Goal: Task Accomplishment & Management: Complete application form

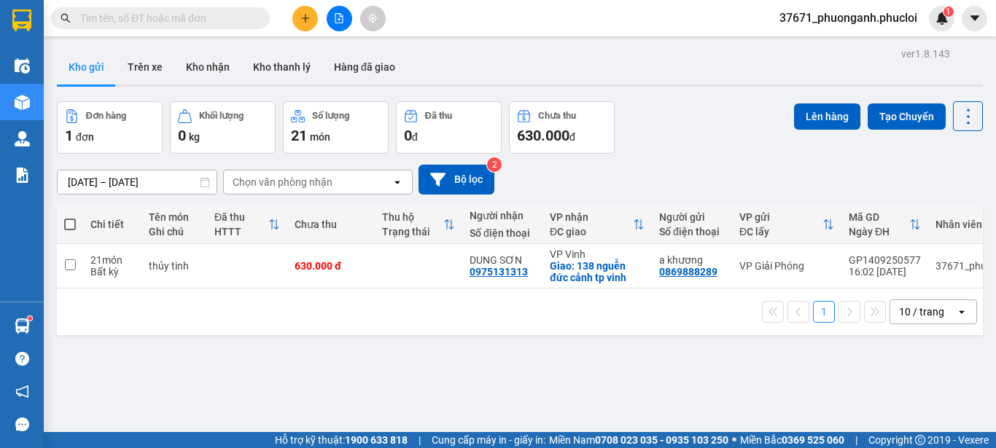
scroll to position [12, 0]
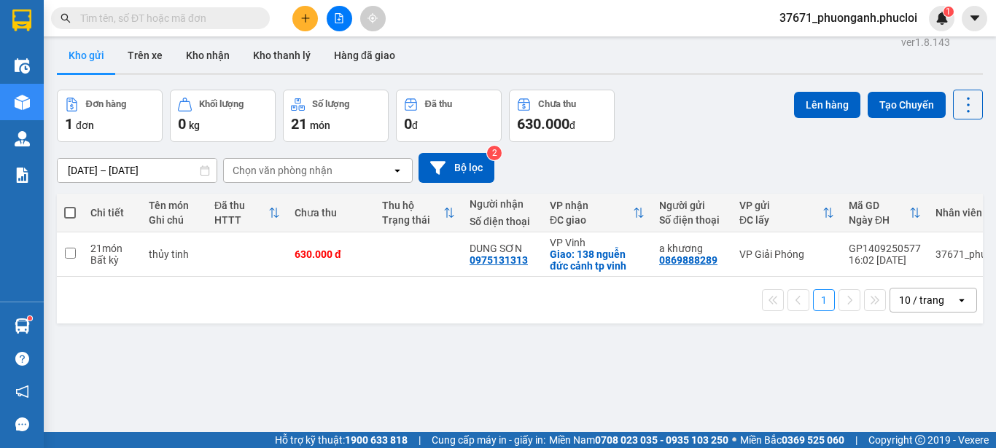
click at [296, 11] on button at bounding box center [305, 19] width 26 height 26
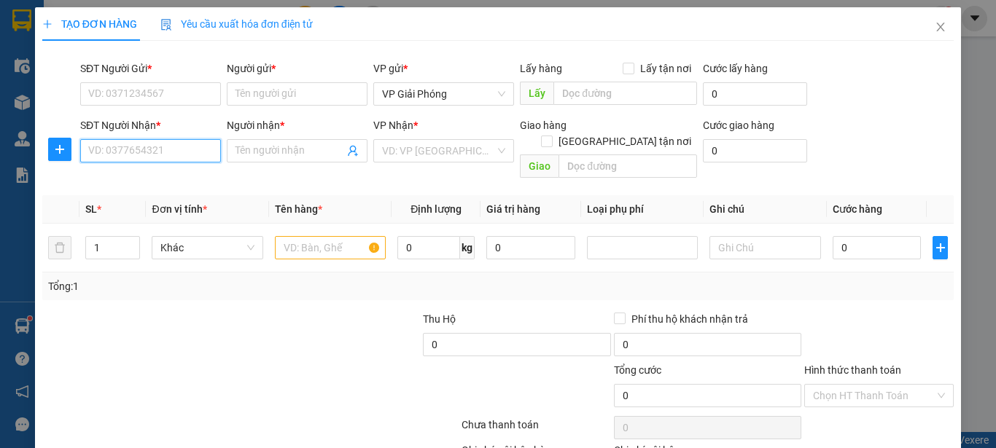
click at [185, 152] on input "SĐT Người Nhận *" at bounding box center [150, 150] width 141 height 23
type input "0915078389"
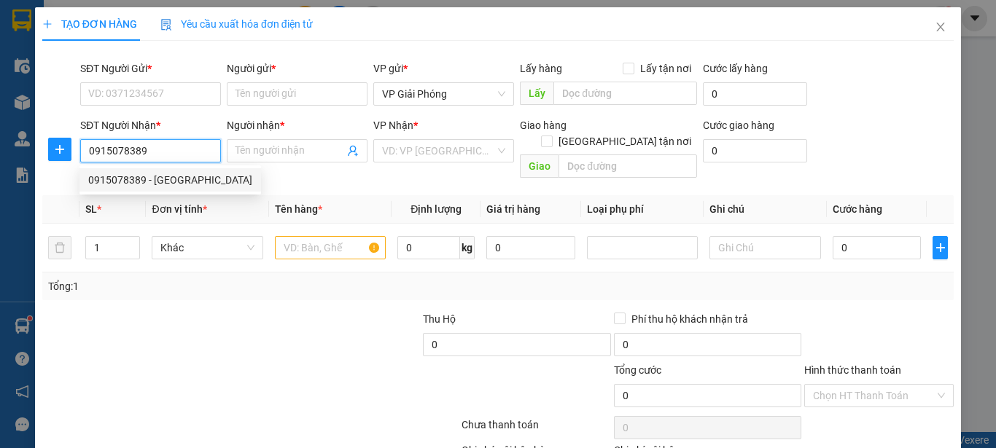
click at [184, 179] on div "0915078389 - ST MƯỜNG THANH" at bounding box center [170, 180] width 164 height 16
type input "ST MƯỜNG THANH"
type input "0915078389"
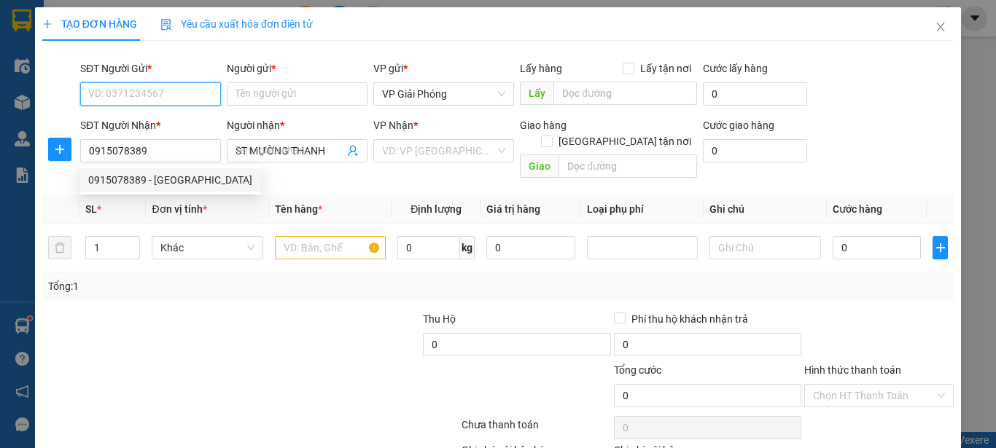
click at [168, 88] on input "SĐT Người Gửi *" at bounding box center [150, 93] width 141 height 23
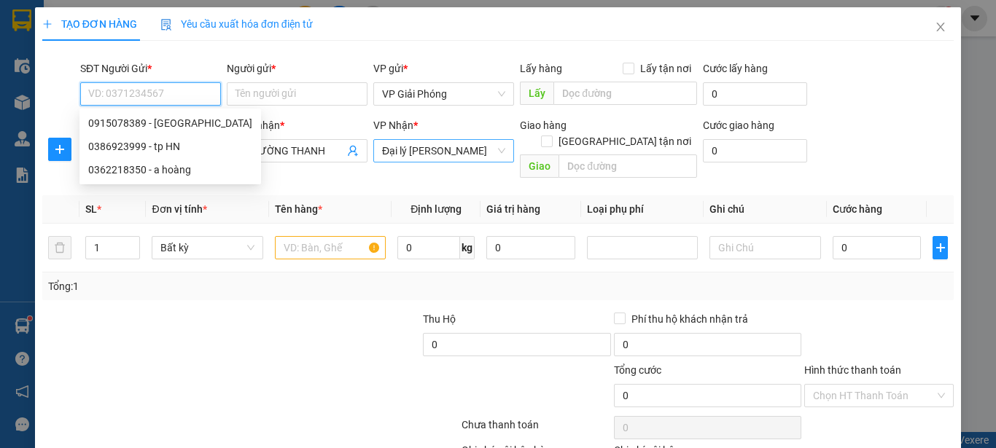
click at [406, 142] on span "Đại lý [PERSON_NAME]" at bounding box center [443, 151] width 123 height 22
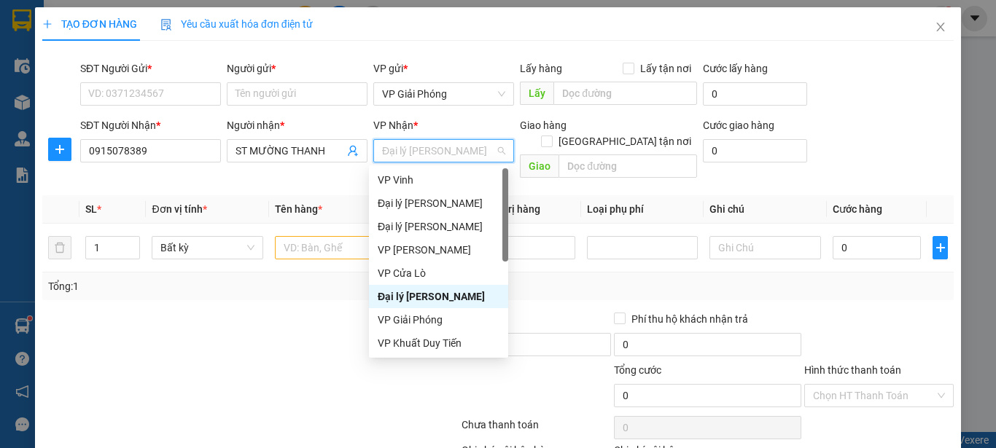
scroll to position [23, 0]
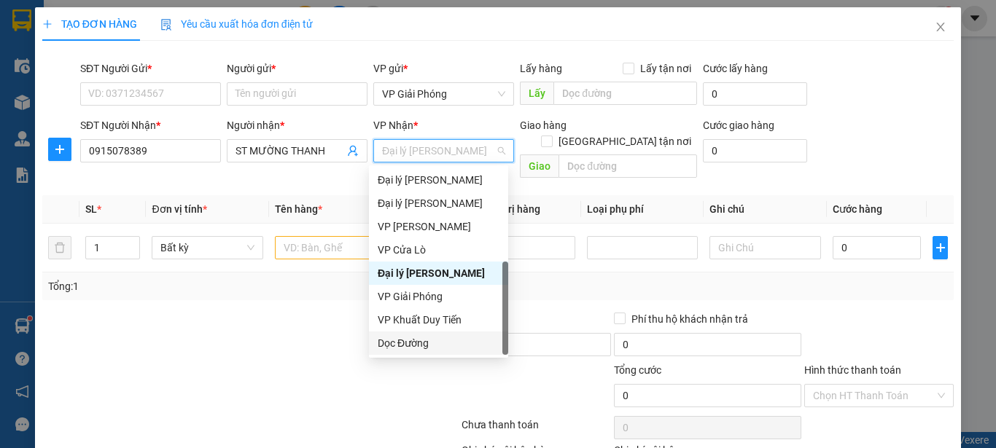
click at [413, 350] on div "Dọc Đường" at bounding box center [439, 343] width 122 height 16
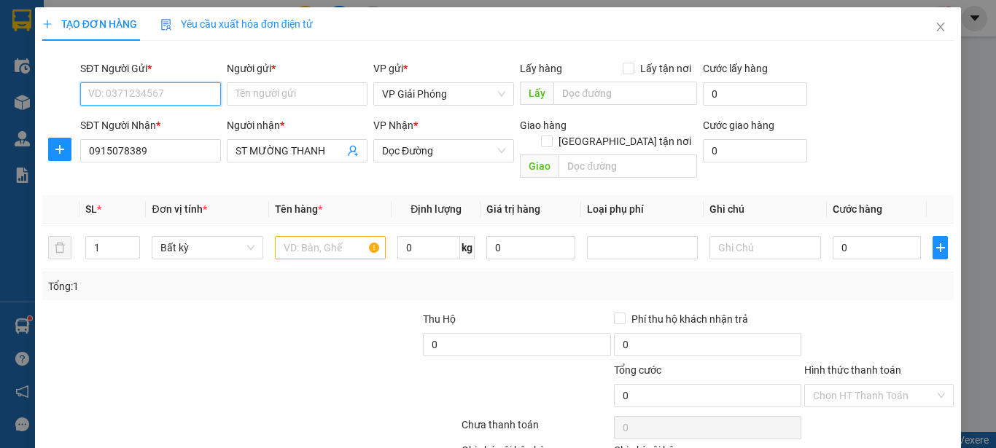
drag, startPoint x: 186, startPoint y: 95, endPoint x: 136, endPoint y: 90, distance: 49.8
click at [162, 90] on input "SĐT Người Gửi *" at bounding box center [150, 93] width 141 height 23
drag, startPoint x: 164, startPoint y: 115, endPoint x: 211, endPoint y: 143, distance: 54.9
click at [165, 115] on div "0386923999 - tp HN" at bounding box center [149, 123] width 122 height 16
type input "0386923999"
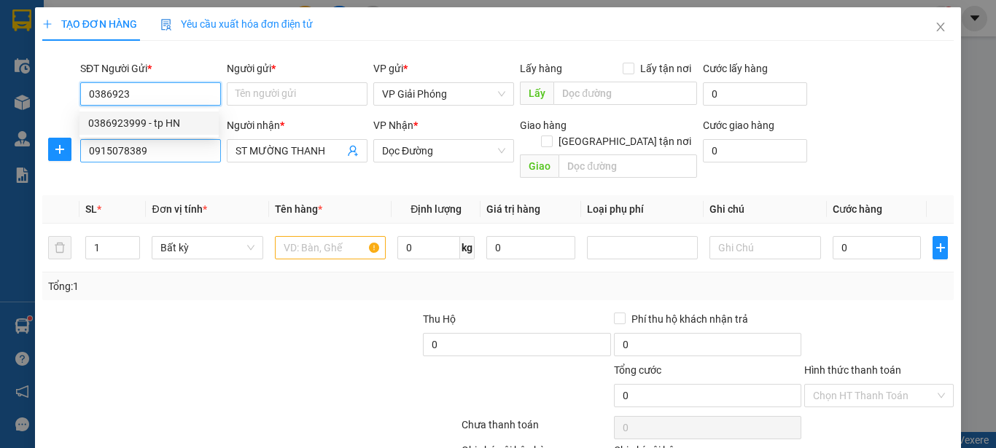
type input "tp HN"
type input "0386923999"
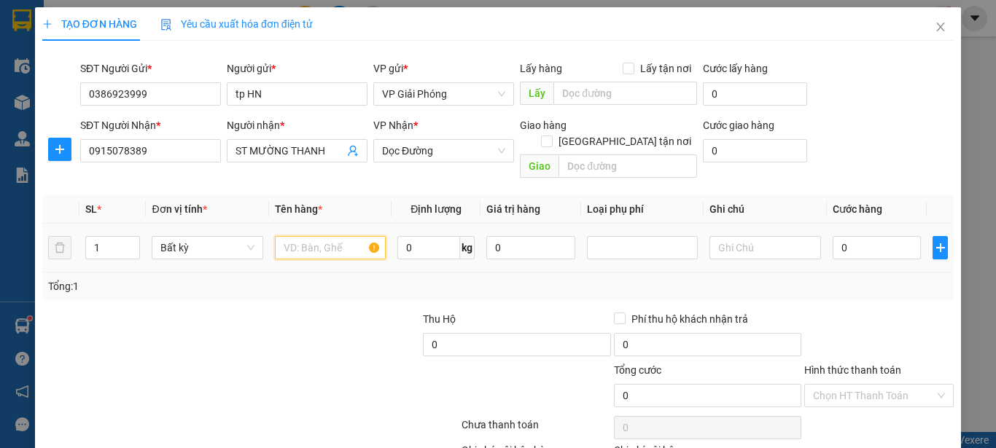
drag, startPoint x: 345, startPoint y: 239, endPoint x: 327, endPoint y: 214, distance: 31.3
click at [332, 236] on input "text" at bounding box center [330, 247] width 111 height 23
type input "tp"
click at [418, 236] on input "0" at bounding box center [428, 247] width 63 height 23
type input "30"
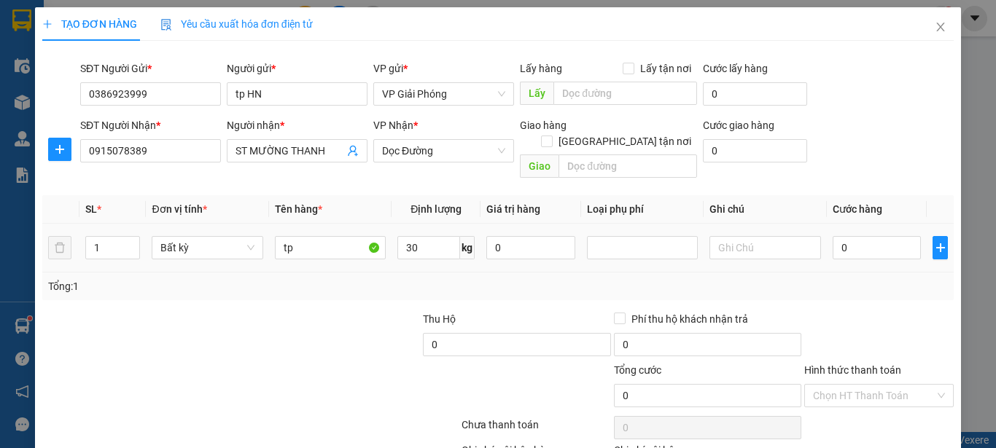
click at [415, 253] on td "30 kg" at bounding box center [435, 248] width 89 height 49
type input "70.000"
click at [859, 236] on input "70.000" at bounding box center [876, 247] width 89 height 23
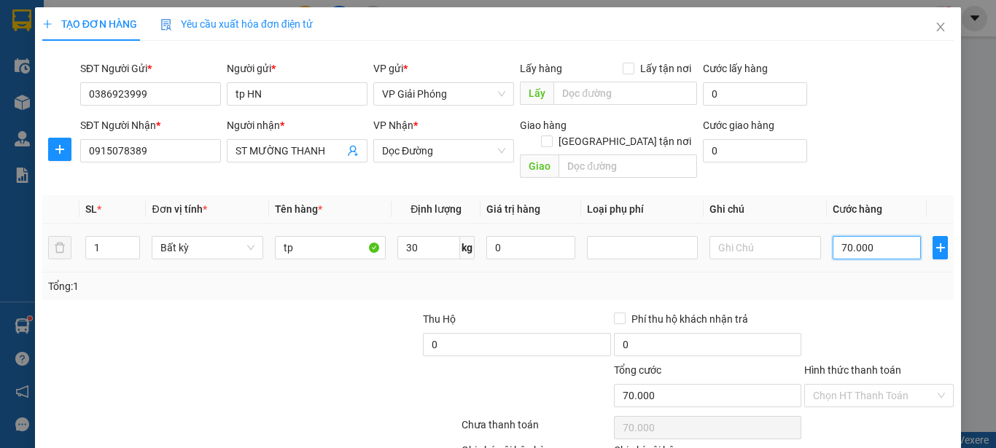
type input "1"
type input "10"
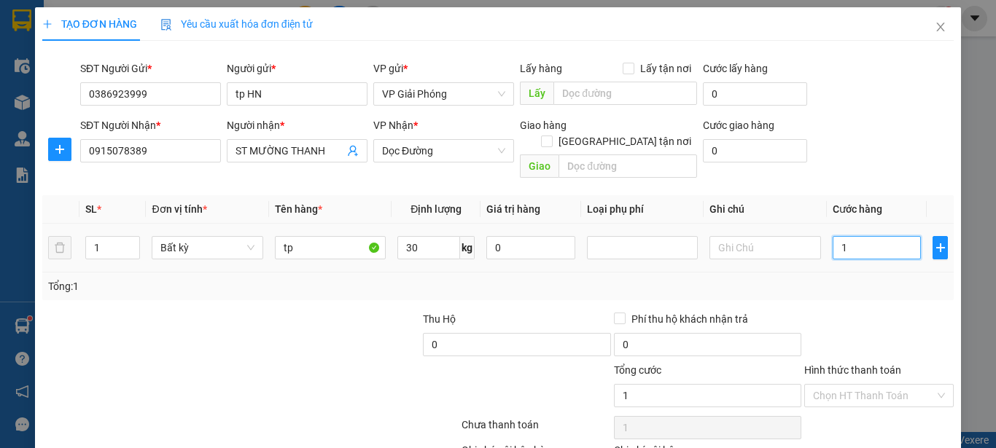
type input "10"
type input "100"
type input "1.000"
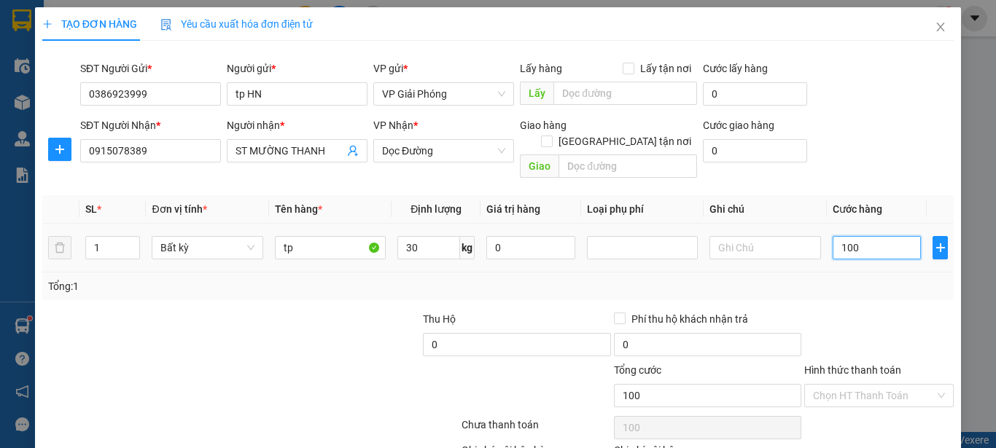
type input "1.000"
type input "10.000"
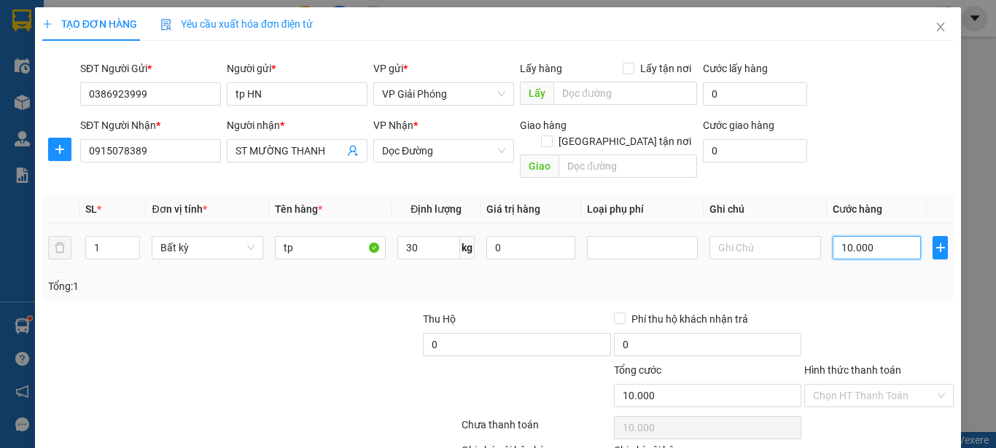
type input "100.000"
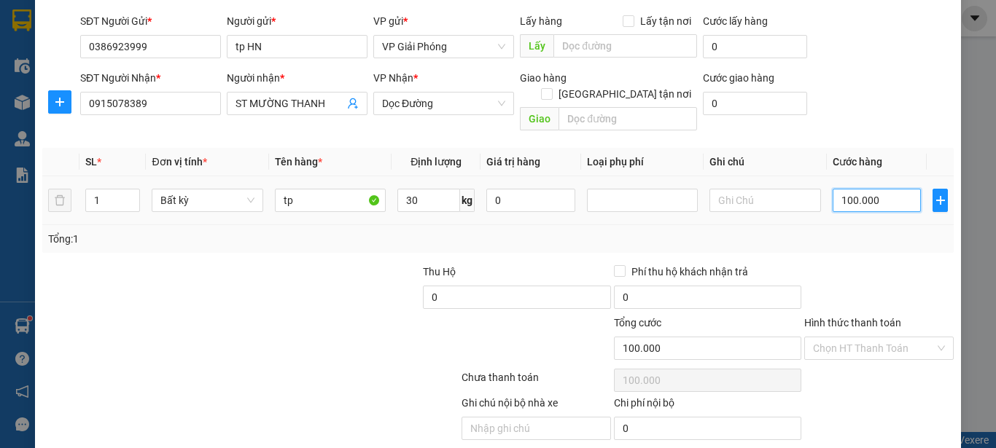
scroll to position [73, 0]
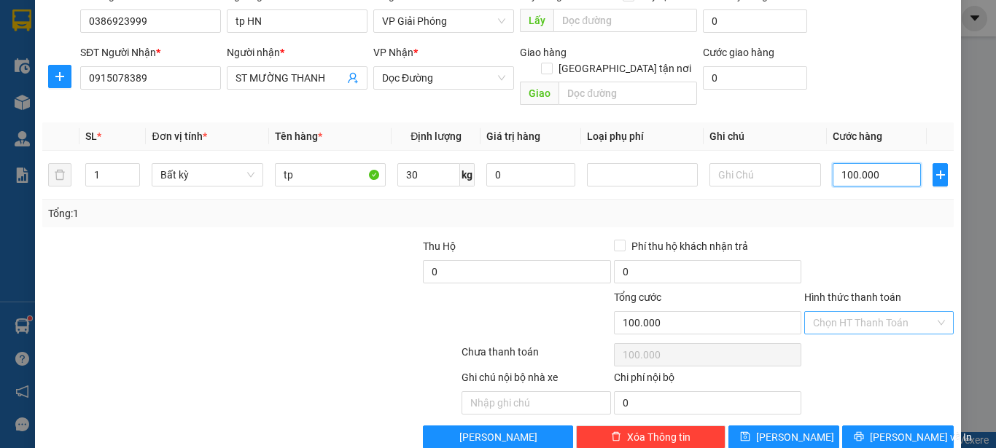
type input "100.000"
click at [872, 312] on input "Hình thức thanh toán" at bounding box center [874, 323] width 122 height 22
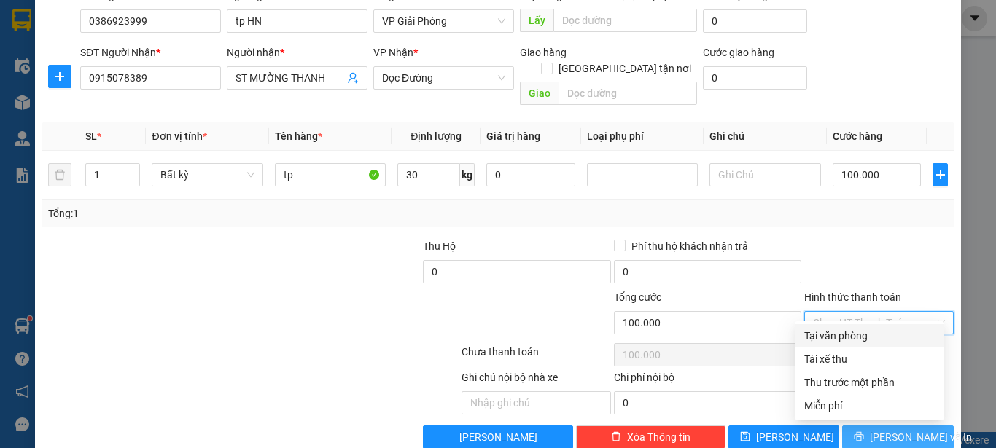
drag, startPoint x: 870, startPoint y: 329, endPoint x: 892, endPoint y: 417, distance: 90.3
click at [870, 332] on div "Tại văn phòng" at bounding box center [869, 336] width 130 height 16
type input "0"
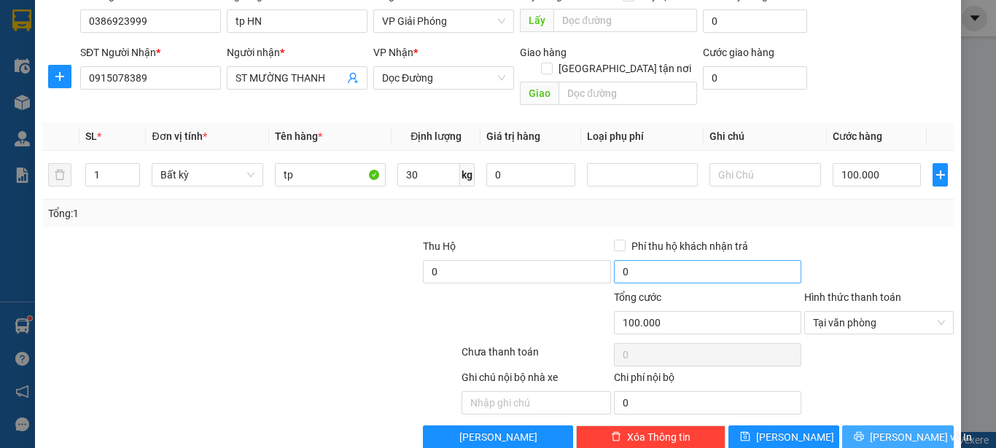
drag, startPoint x: 893, startPoint y: 422, endPoint x: 723, endPoint y: 247, distance: 243.8
click at [893, 429] on span "[PERSON_NAME] và In" at bounding box center [921, 437] width 102 height 16
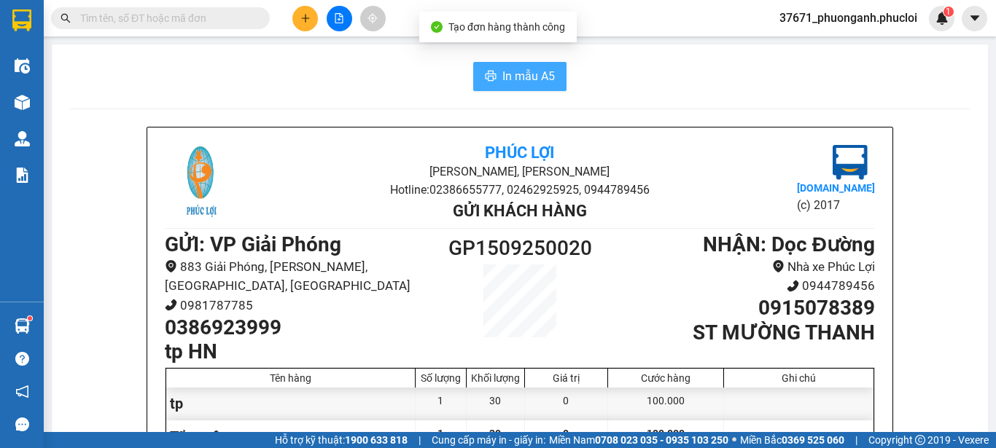
click at [520, 88] on button "In mẫu A5" at bounding box center [519, 76] width 93 height 29
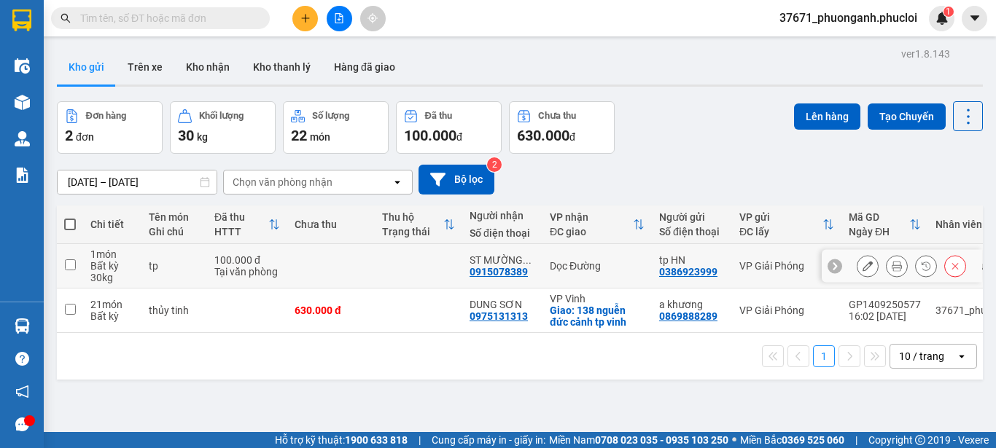
click at [862, 265] on button at bounding box center [867, 267] width 20 height 26
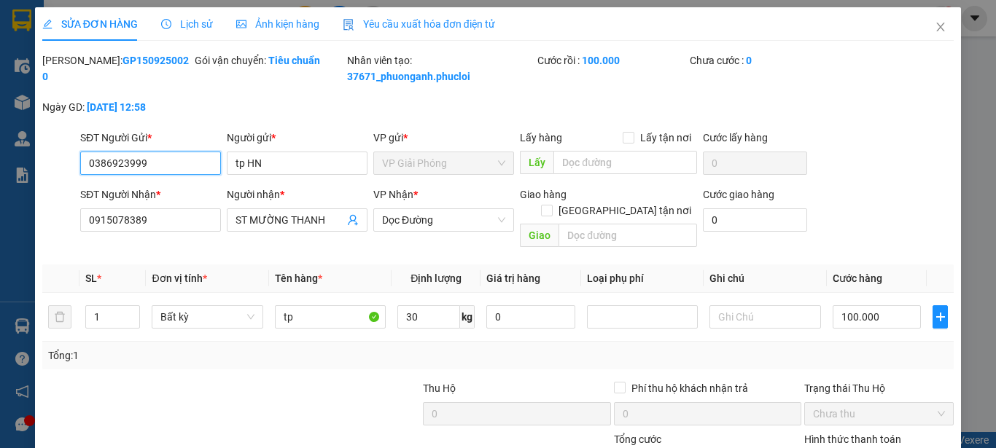
type input "0386923999"
type input "tp HN"
type input "0915078389"
type input "ST MƯỜNG THANH"
type input "100.000"
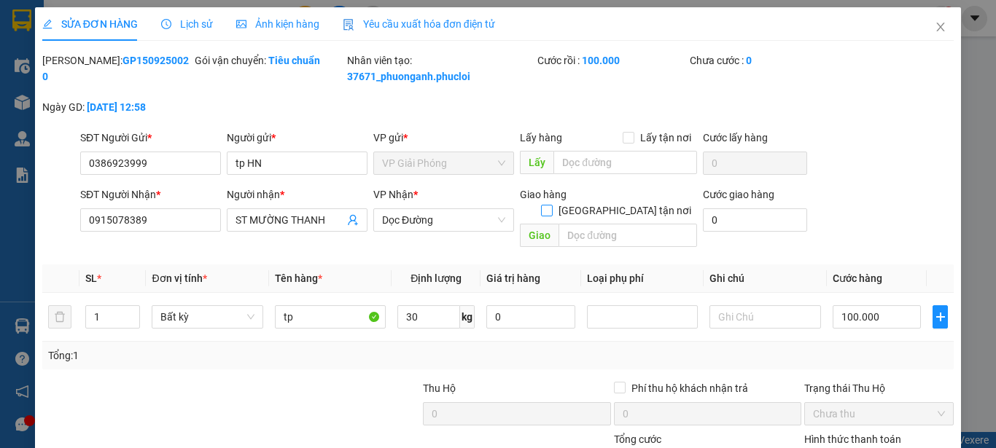
click at [622, 203] on label "[GEOGRAPHIC_DATA] tận nơi" at bounding box center [619, 211] width 156 height 16
click at [625, 224] on input "text" at bounding box center [627, 235] width 138 height 23
drag, startPoint x: 622, startPoint y: 188, endPoint x: 622, endPoint y: 202, distance: 13.8
click at [552, 205] on span at bounding box center [547, 211] width 12 height 12
click at [551, 205] on input "[GEOGRAPHIC_DATA] tận nơi" at bounding box center [546, 210] width 10 height 10
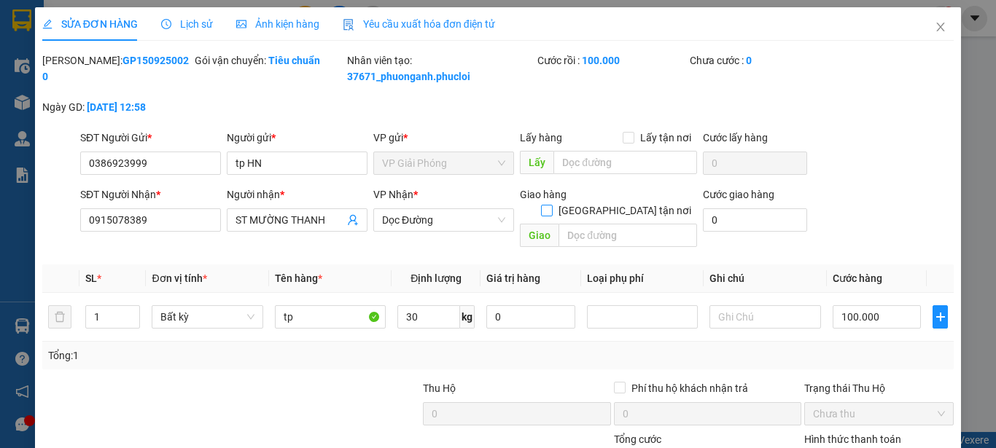
checkbox input "true"
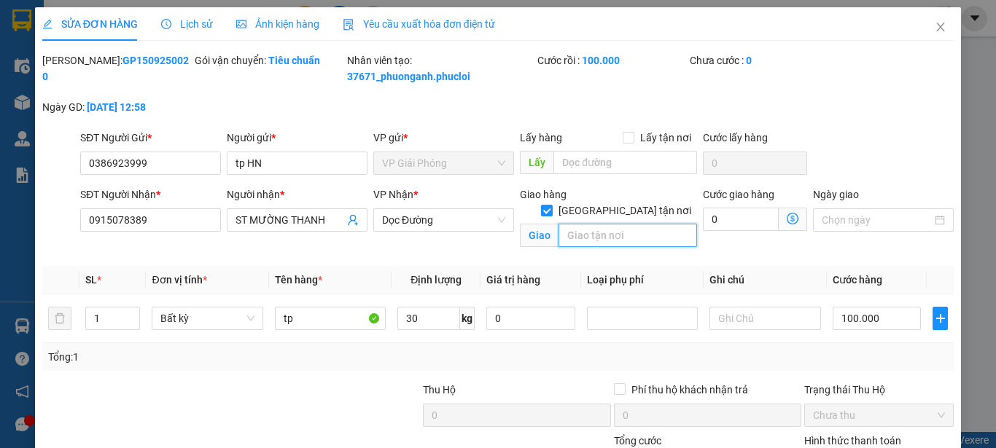
click at [606, 225] on input "text" at bounding box center [627, 235] width 138 height 23
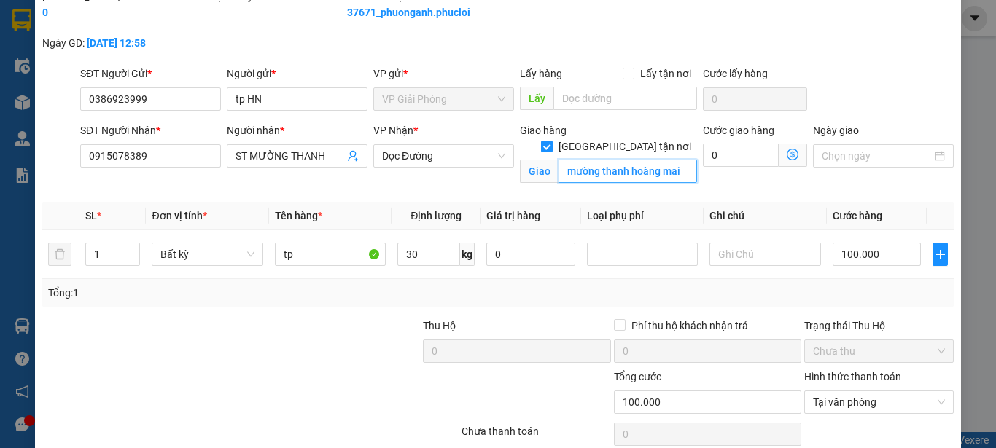
scroll to position [173, 0]
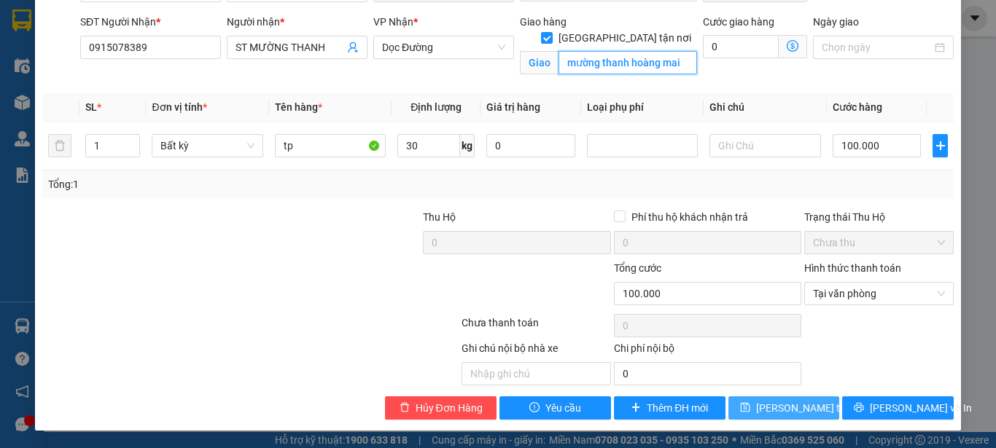
type input "mường thanh hoàng mai"
click at [778, 409] on span "[PERSON_NAME] thay đổi" at bounding box center [814, 408] width 117 height 16
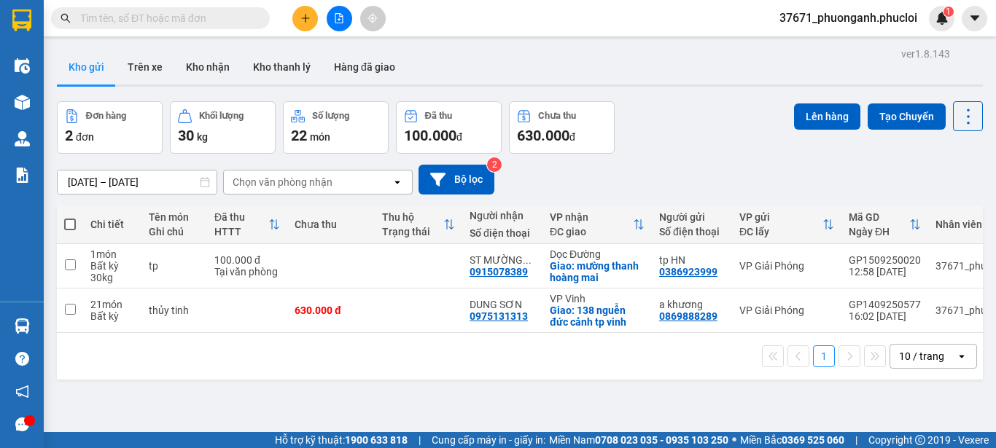
drag, startPoint x: 300, startPoint y: 17, endPoint x: 297, endPoint y: 9, distance: 8.5
click at [297, 9] on button at bounding box center [305, 19] width 26 height 26
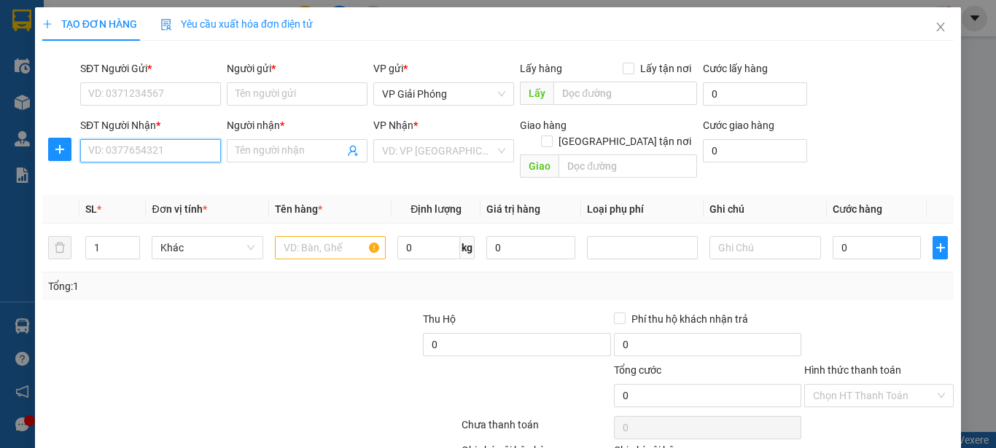
drag, startPoint x: 171, startPoint y: 155, endPoint x: 173, endPoint y: 120, distance: 35.8
click at [173, 120] on div "SĐT Người Nhận * VD: 0377654321" at bounding box center [150, 142] width 141 height 51
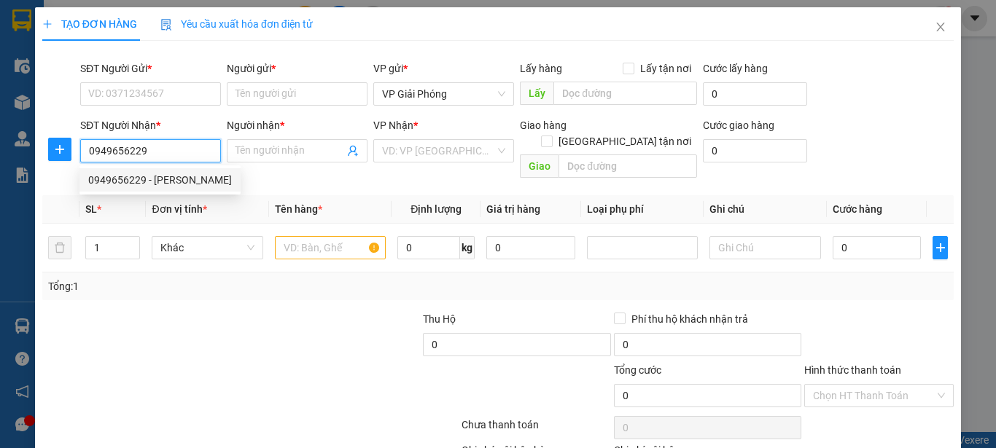
click at [187, 170] on div "0949656229 - [PERSON_NAME]" at bounding box center [159, 179] width 161 height 23
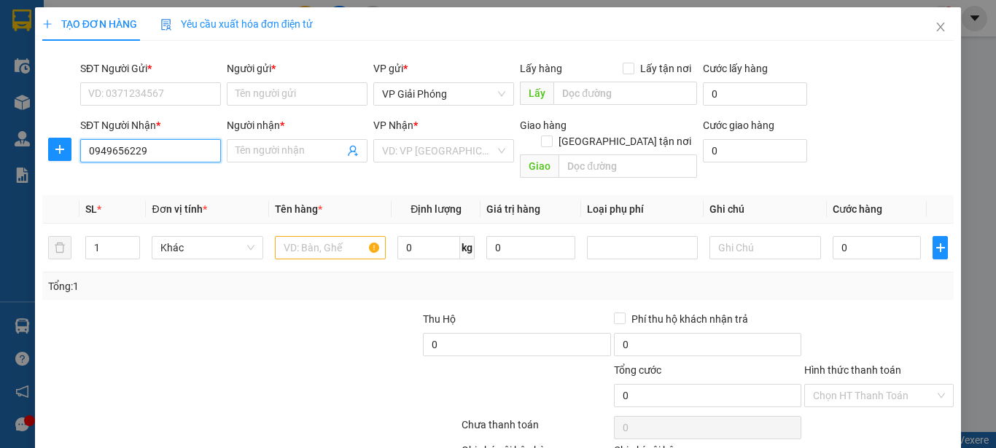
type input "0949656229"
click at [161, 82] on div "SĐT Người Gửi *" at bounding box center [150, 71] width 141 height 22
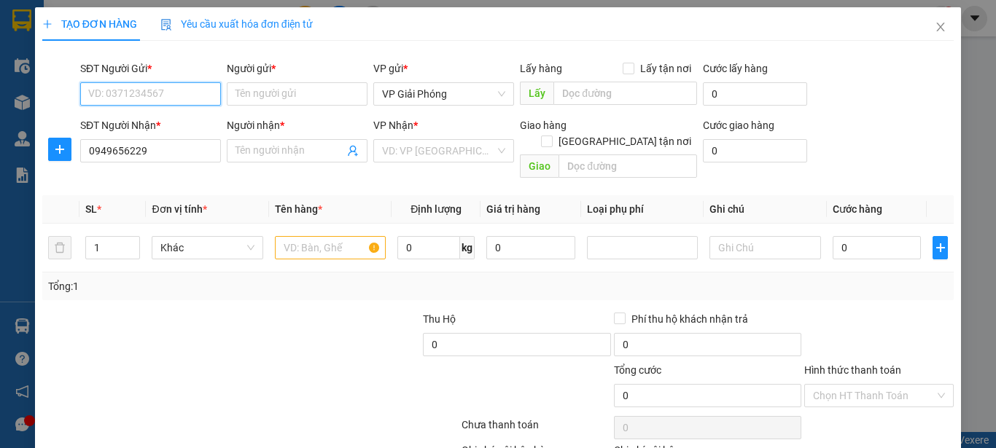
type input "[PERSON_NAME]"
checkbox input "true"
type input "kho C5, dg 72m - quán bàu"
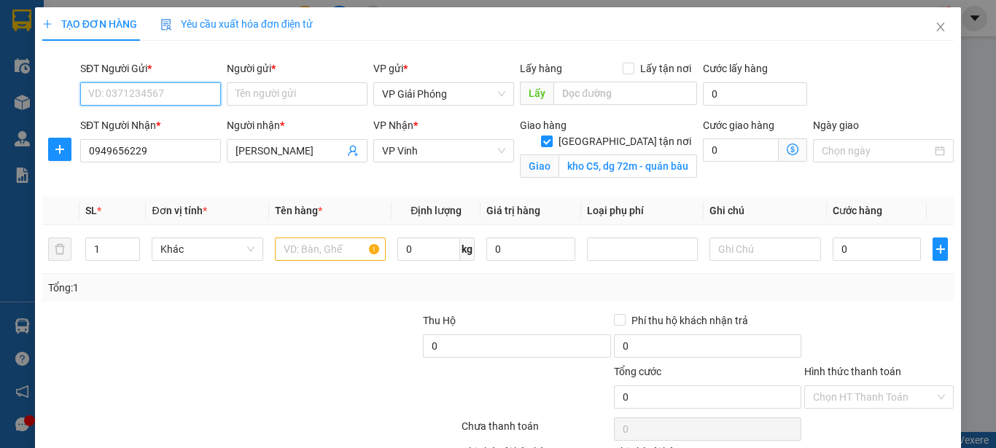
click at [160, 98] on input "SĐT Người Gửi *" at bounding box center [150, 93] width 141 height 23
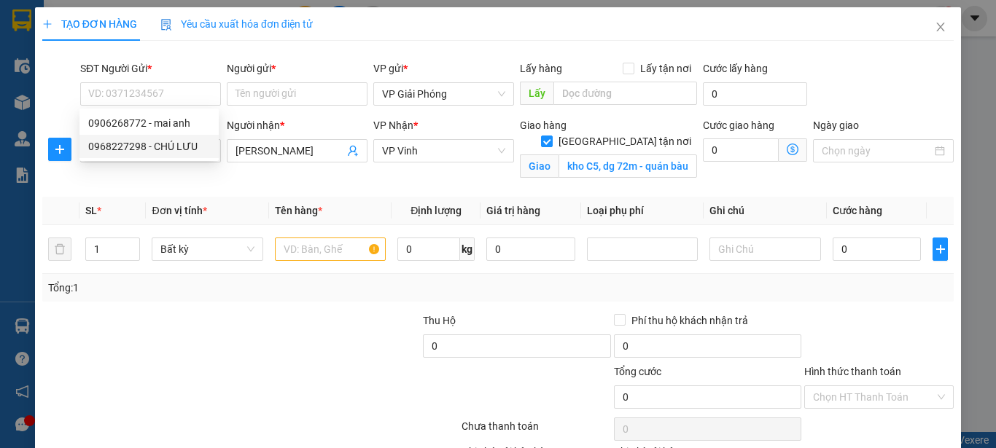
drag, startPoint x: 254, startPoint y: 173, endPoint x: 227, endPoint y: 168, distance: 26.6
click at [249, 173] on div "Người nhận * [PERSON_NAME]" at bounding box center [297, 151] width 147 height 69
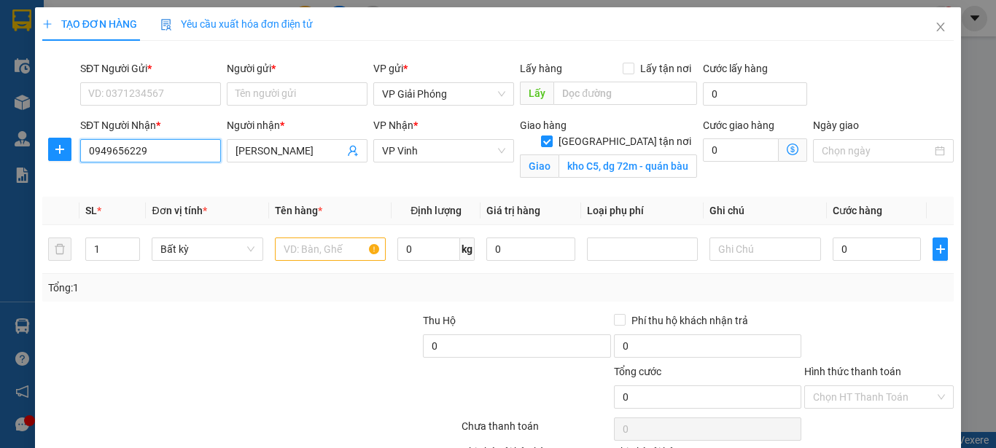
click at [157, 148] on input "0949656229" at bounding box center [150, 150] width 141 height 23
click at [155, 148] on input "0949656229" at bounding box center [150, 150] width 141 height 23
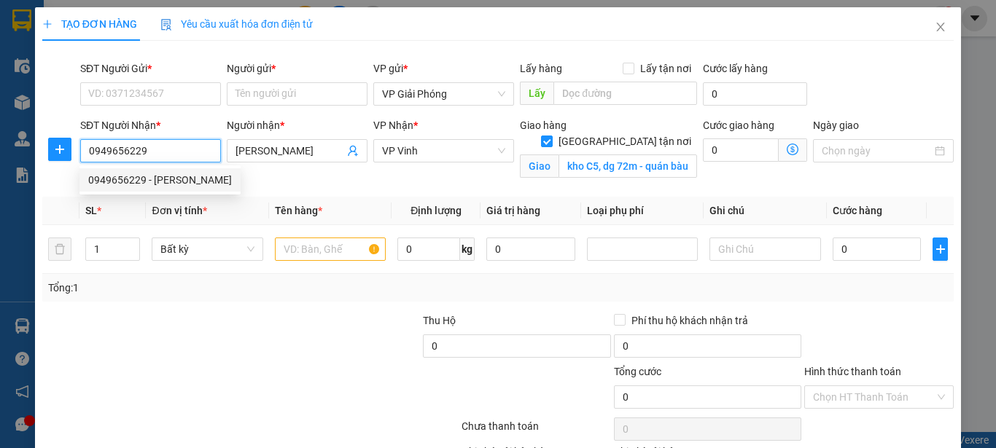
drag, startPoint x: 155, startPoint y: 148, endPoint x: 116, endPoint y: 142, distance: 39.1
click at [116, 142] on input "0949656229" at bounding box center [150, 150] width 141 height 23
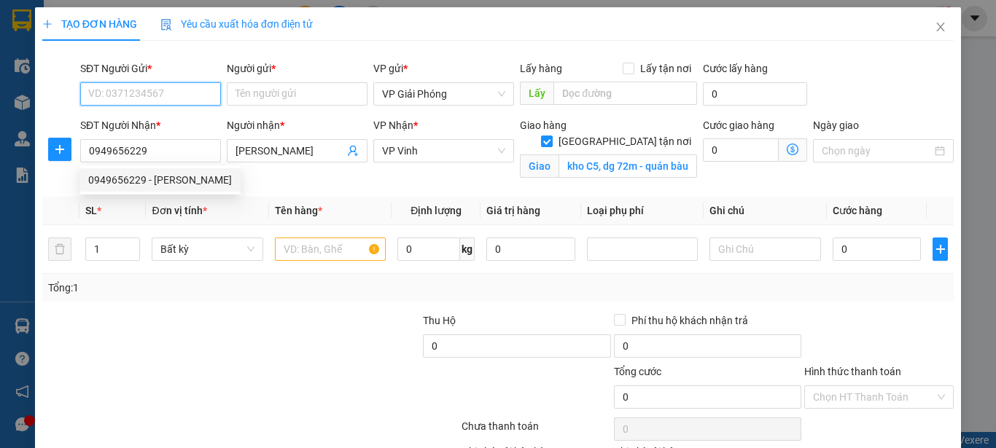
click at [143, 92] on input "SĐT Người Gửi *" at bounding box center [150, 93] width 141 height 23
paste input "0949656229"
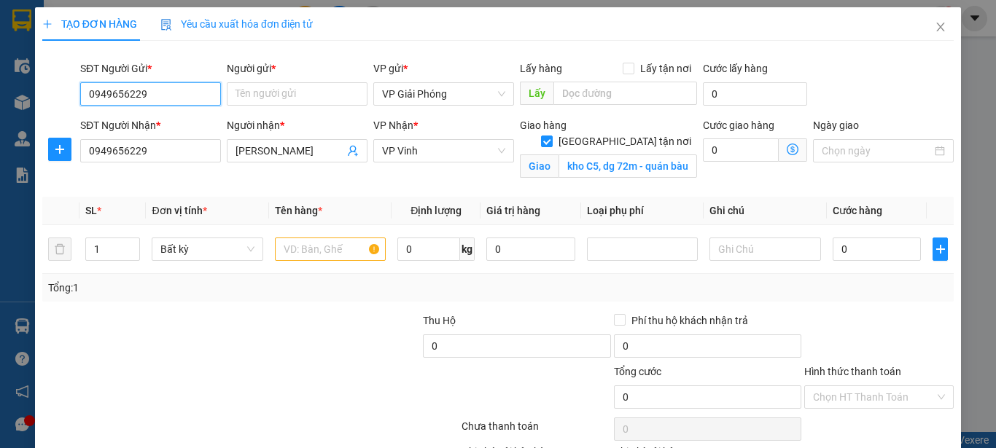
click at [164, 103] on input "0949656229" at bounding box center [150, 93] width 141 height 23
drag, startPoint x: 164, startPoint y: 103, endPoint x: 94, endPoint y: 98, distance: 70.2
click at [165, 103] on input "0949656229" at bounding box center [150, 93] width 141 height 23
type input "0949656229"
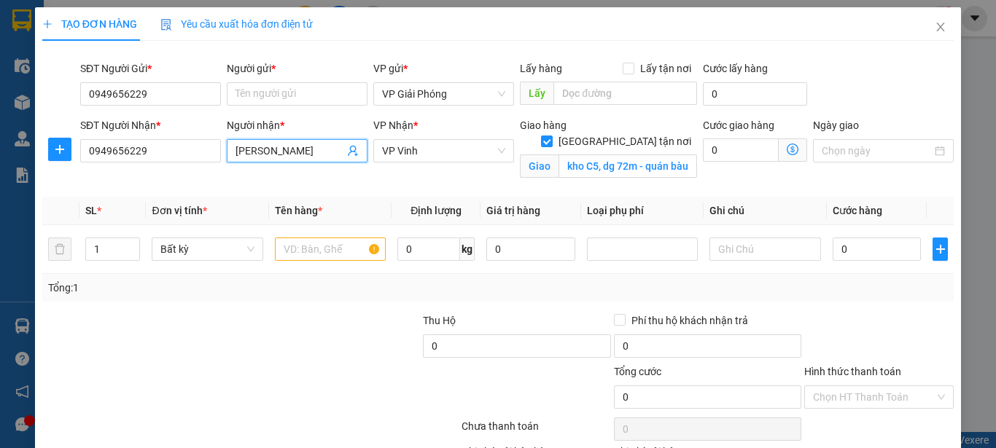
click at [305, 155] on input "[PERSON_NAME]" at bounding box center [289, 151] width 109 height 16
click at [302, 155] on input "[PERSON_NAME]" at bounding box center [289, 151] width 109 height 16
click at [292, 148] on input "khánh thúy" at bounding box center [289, 151] width 109 height 16
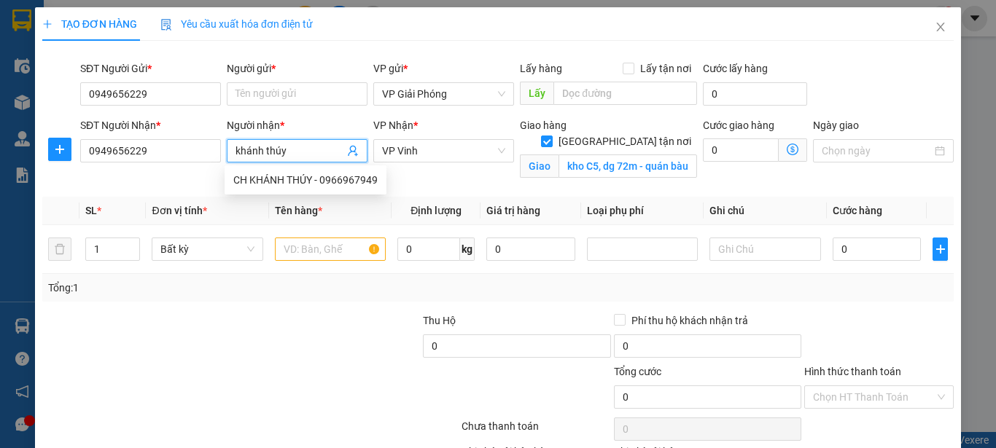
click at [292, 148] on input "khánh thúy" at bounding box center [289, 151] width 109 height 16
type input "khánh thúy"
click at [293, 84] on input "Người gửi *" at bounding box center [297, 93] width 141 height 23
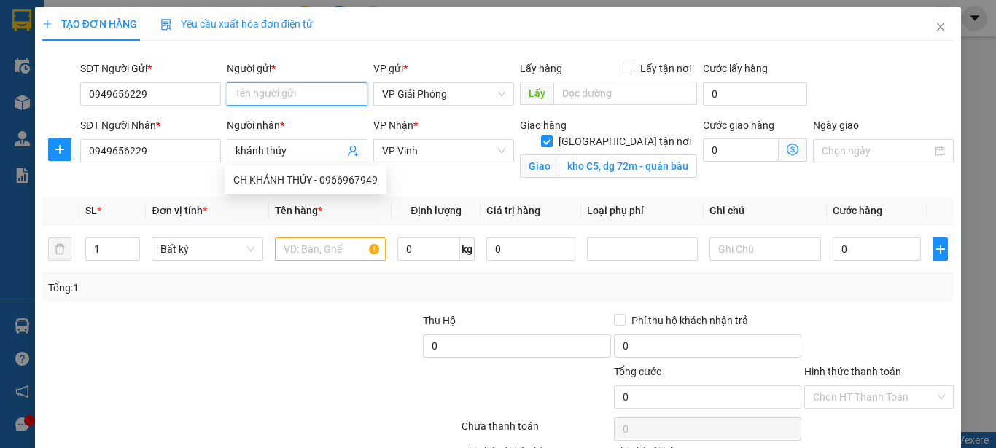
paste input "khánh thúy"
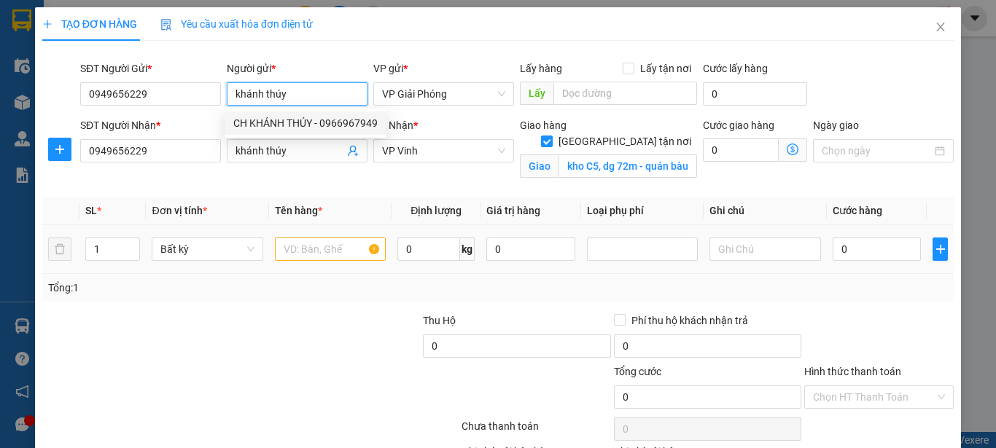
type input "khánh thúy"
click at [399, 341] on div at bounding box center [326, 338] width 190 height 51
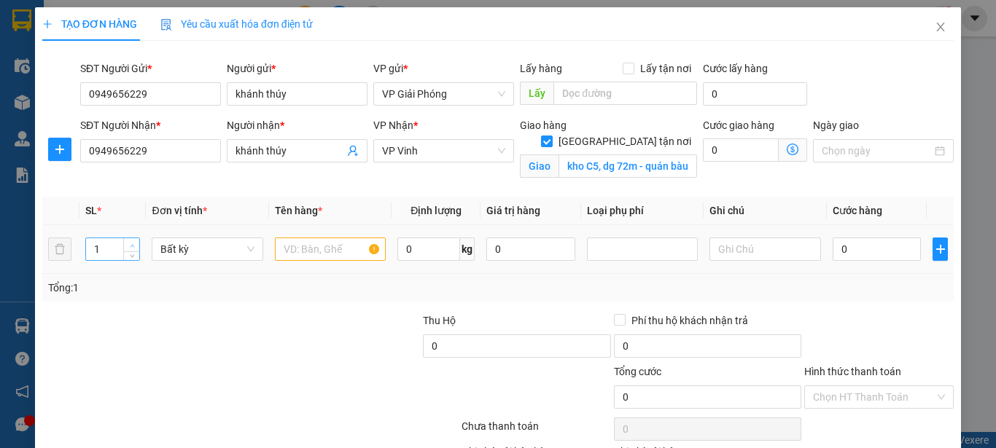
type input "2"
click at [133, 242] on span "up" at bounding box center [132, 245] width 9 height 9
drag, startPoint x: 295, startPoint y: 249, endPoint x: 244, endPoint y: 217, distance: 60.3
click at [281, 234] on td at bounding box center [330, 249] width 122 height 49
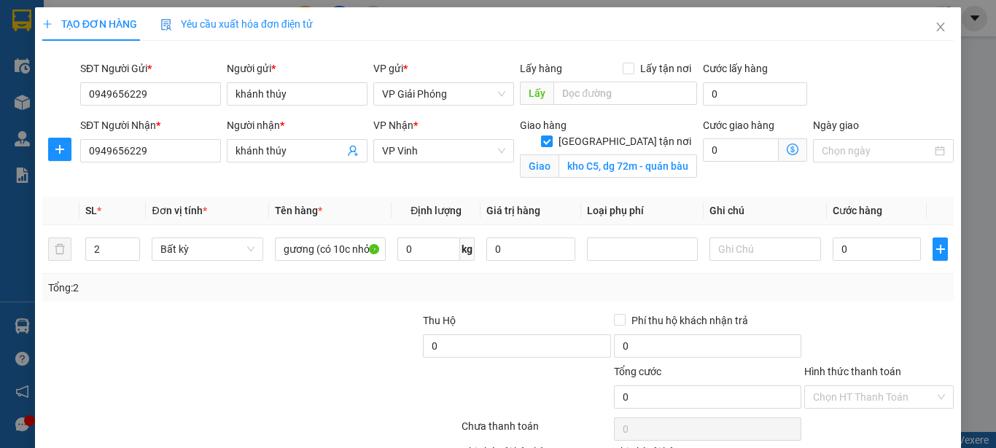
drag, startPoint x: 462, startPoint y: 324, endPoint x: 450, endPoint y: 321, distance: 12.0
click at [455, 325] on div "Thu Hộ" at bounding box center [516, 321] width 187 height 16
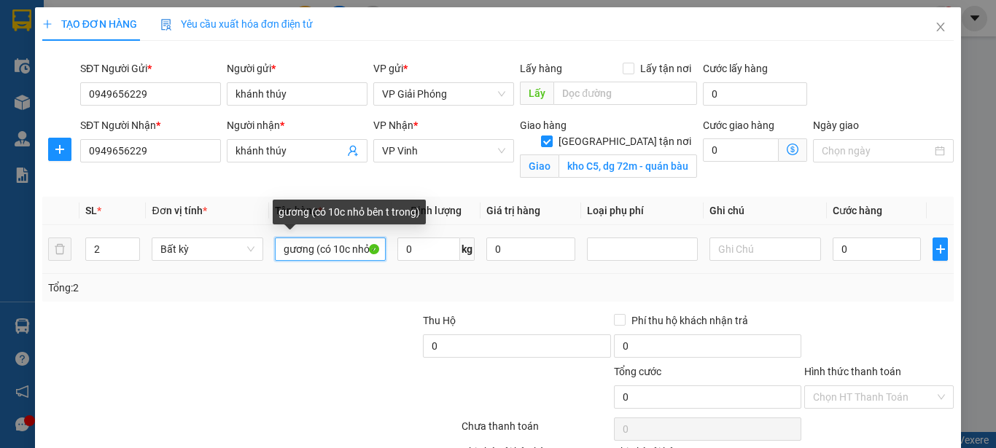
click at [362, 239] on input "gương (có 10c nhỏ bên t trong)" at bounding box center [330, 249] width 111 height 23
type input "gương (có 10c nhỏ bên trong)"
click at [370, 322] on div at bounding box center [326, 338] width 190 height 51
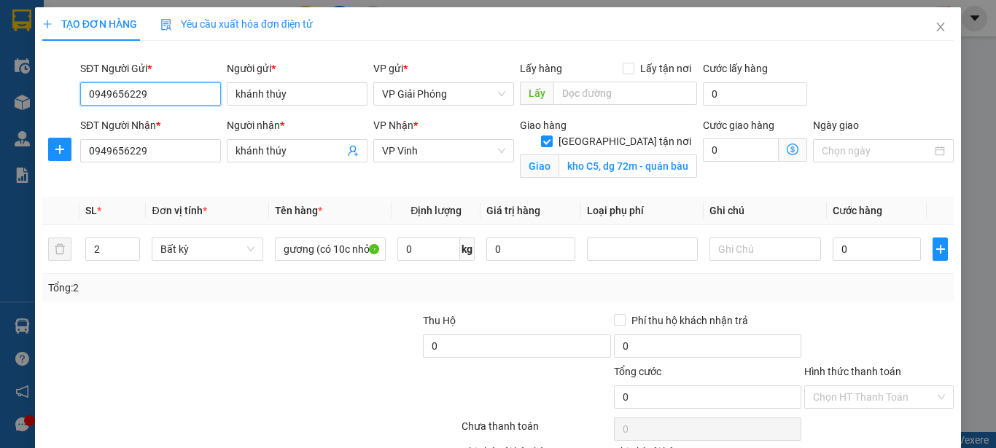
click at [192, 88] on input "0949656229" at bounding box center [150, 93] width 141 height 23
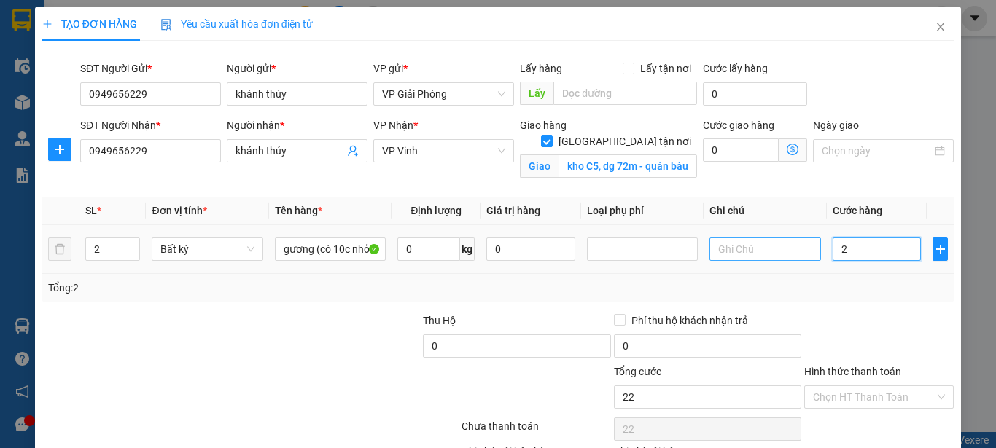
type input "22"
type input "225"
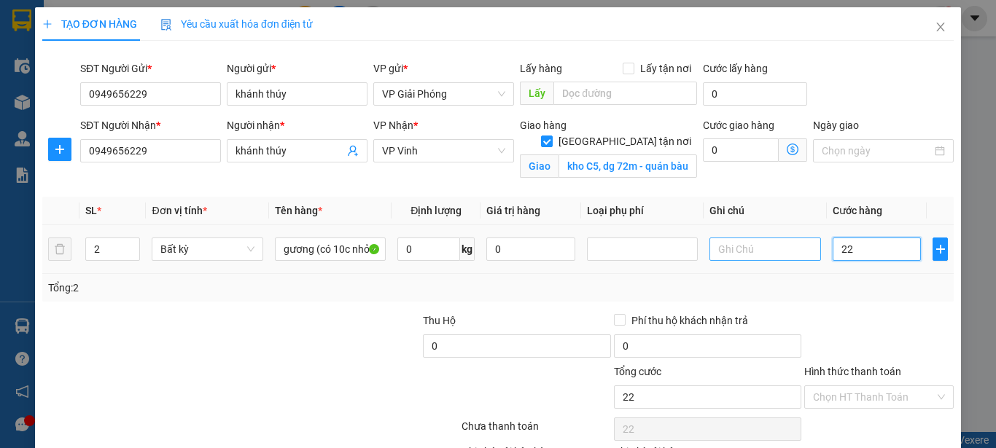
type input "225"
type input "22"
type input "2"
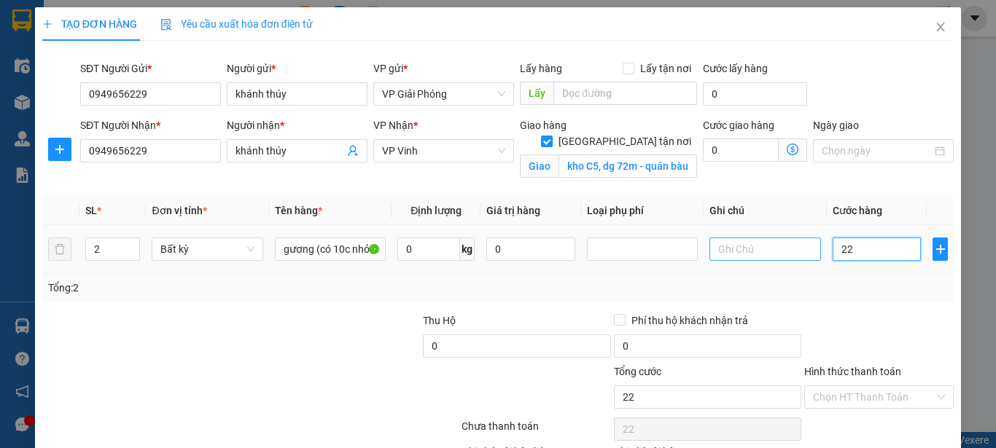
type input "2"
type input "25"
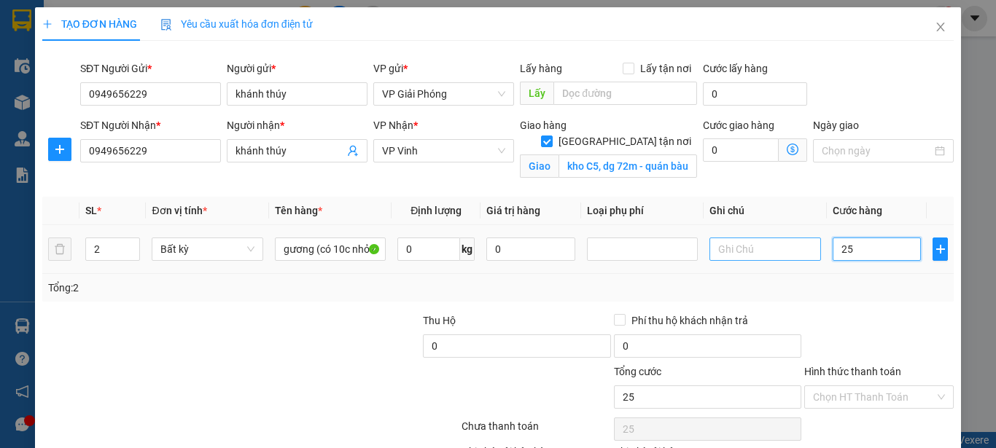
type input "250"
type input "2.500"
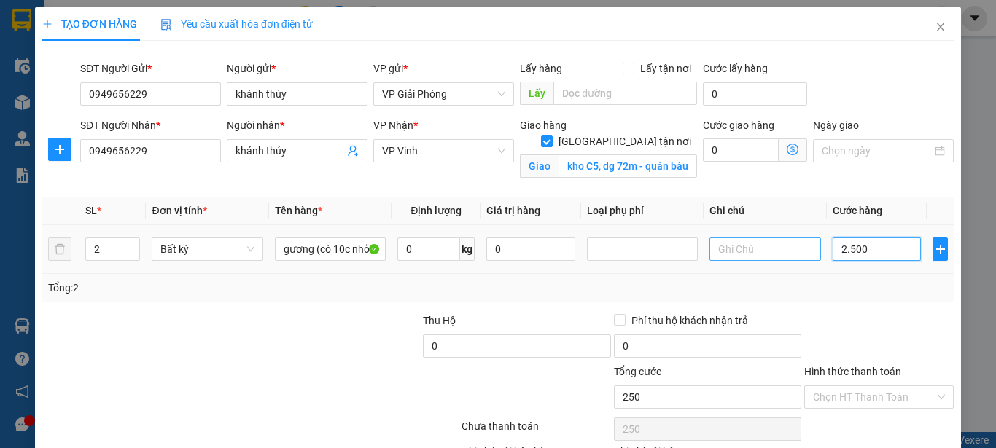
type input "2.500"
type input "25.000"
type input "250.000"
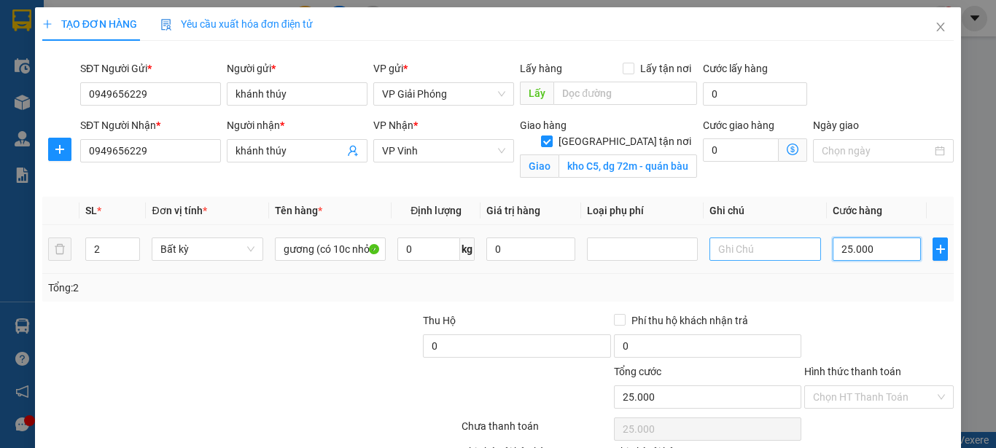
type input "250.000"
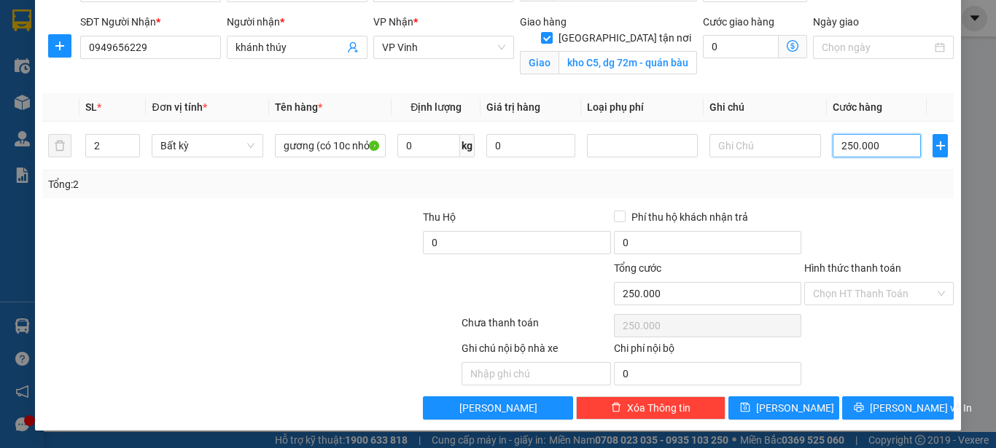
type input "250.000"
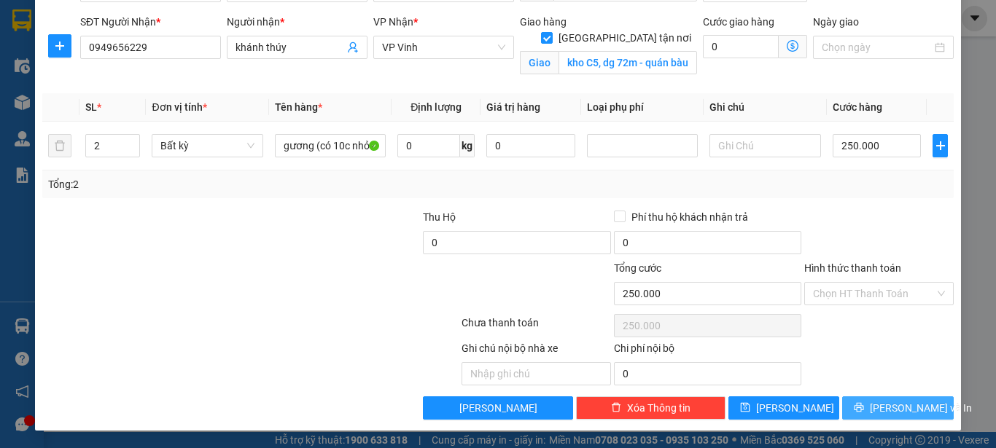
click at [848, 415] on button "[PERSON_NAME] và In" at bounding box center [898, 408] width 112 height 23
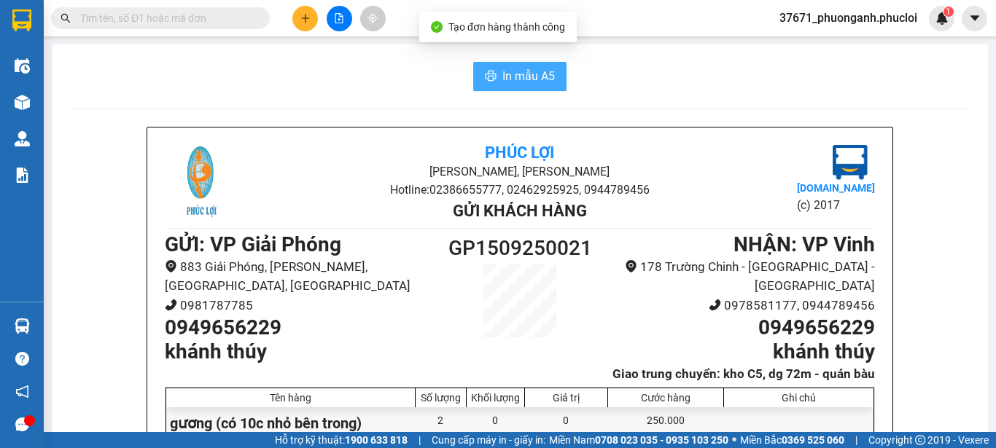
click at [515, 77] on span "In mẫu A5" at bounding box center [528, 76] width 52 height 18
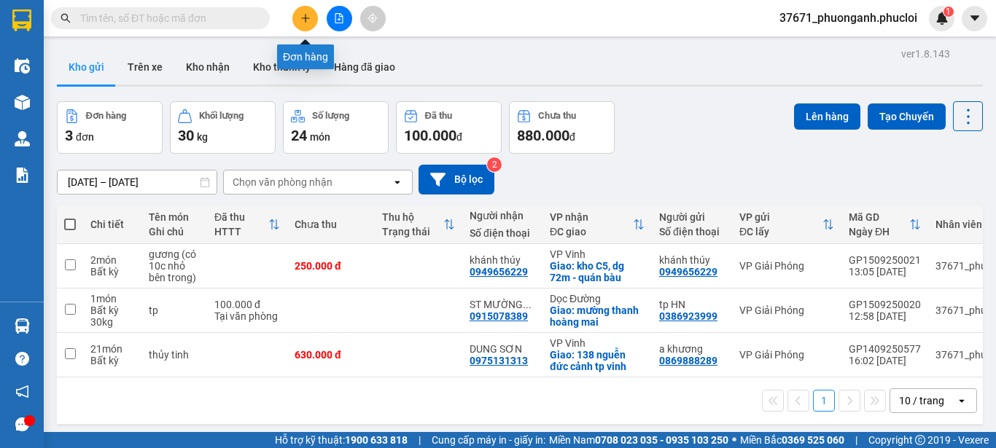
click at [306, 22] on icon "plus" at bounding box center [305, 18] width 10 height 10
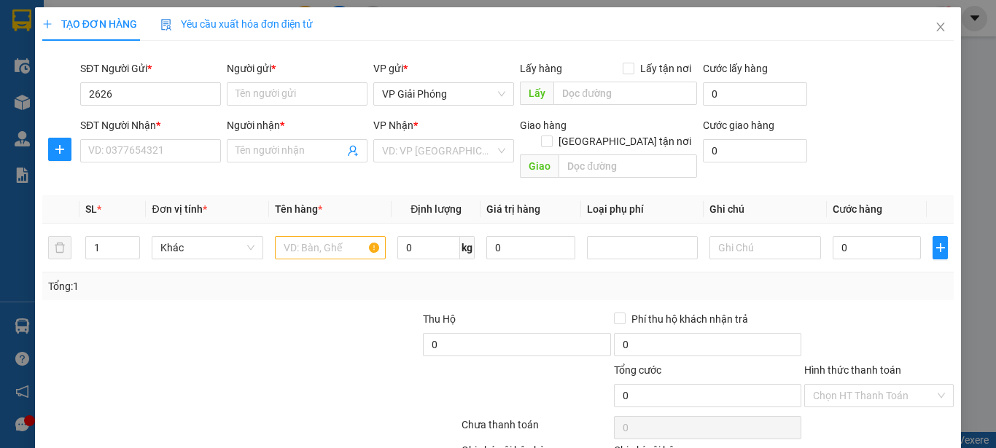
click at [195, 114] on body "Kết quả tìm kiếm ( 0 ) Bộ lọc Ngày tạo đơn gần nhất No Data 37671_phuonganh.phu…" at bounding box center [498, 224] width 996 height 448
click at [193, 117] on form "SĐT Người Gửi * 2626 Người gửi * Tên người gửi VP gửi * VP Giải Phóng Lấy hàng …" at bounding box center [497, 122] width 911 height 124
click at [190, 137] on div "SĐT Người Nhận *" at bounding box center [150, 128] width 141 height 22
drag, startPoint x: 176, startPoint y: 99, endPoint x: 176, endPoint y: 122, distance: 23.3
click at [176, 100] on input "2626" at bounding box center [150, 93] width 141 height 23
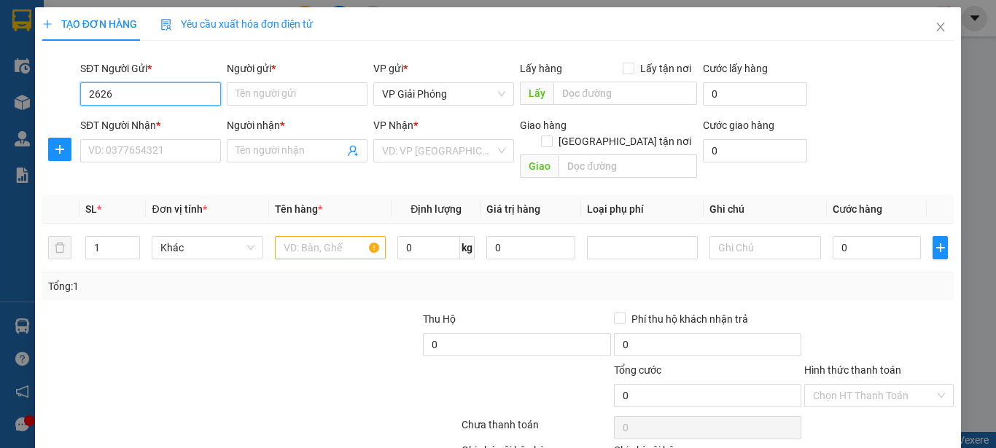
click at [176, 124] on div "02477772626 - konox" at bounding box center [149, 123] width 122 height 16
type input "02477772626"
type input "konox"
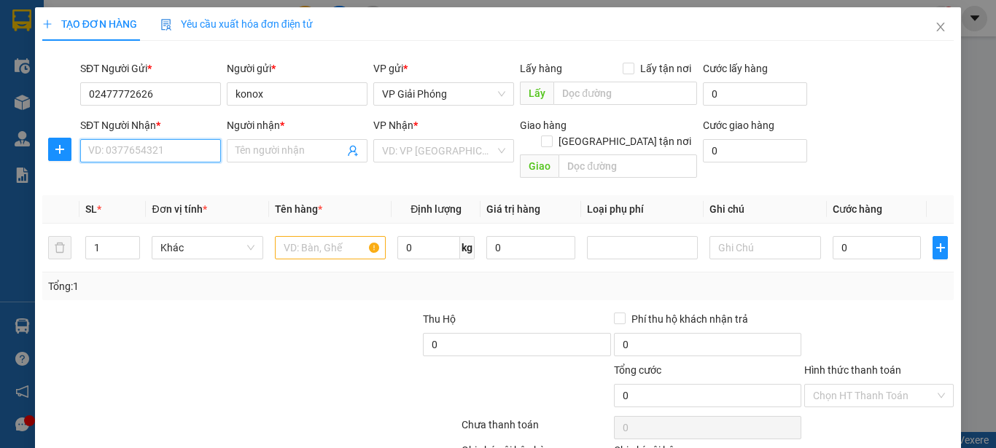
click at [176, 156] on input "SĐT Người Nhận *" at bounding box center [150, 150] width 141 height 23
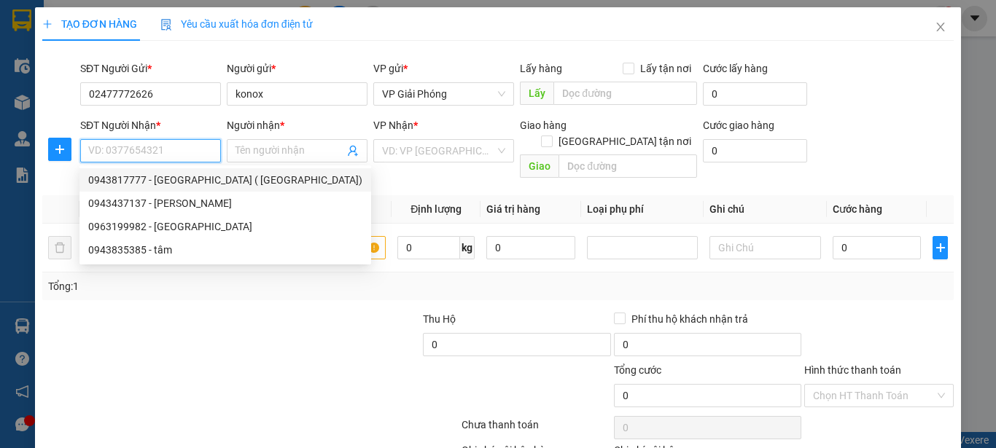
click at [173, 175] on div "0943817777 - [GEOGRAPHIC_DATA] ( [GEOGRAPHIC_DATA])" at bounding box center [225, 180] width 274 height 16
type input "0943817777"
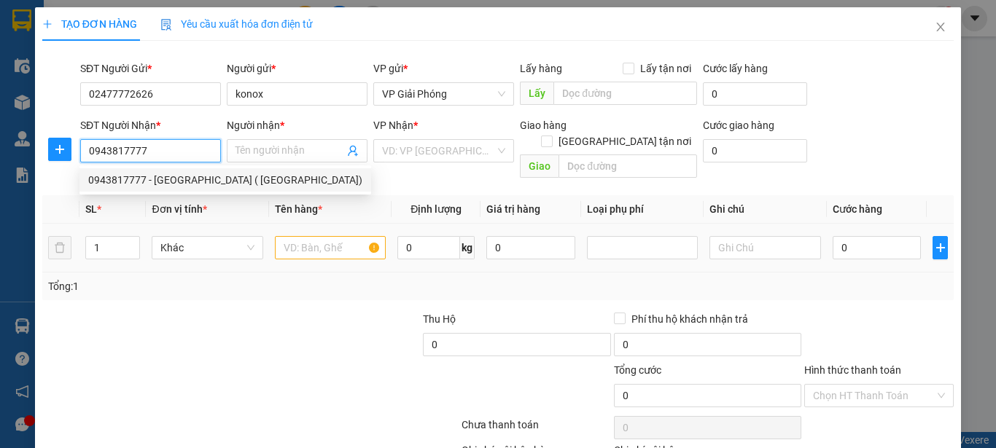
type input "[PERSON_NAME] ( [GEOGRAPHIC_DATA])"
checkbox input "true"
type input "100 lê hông phong tp vinh"
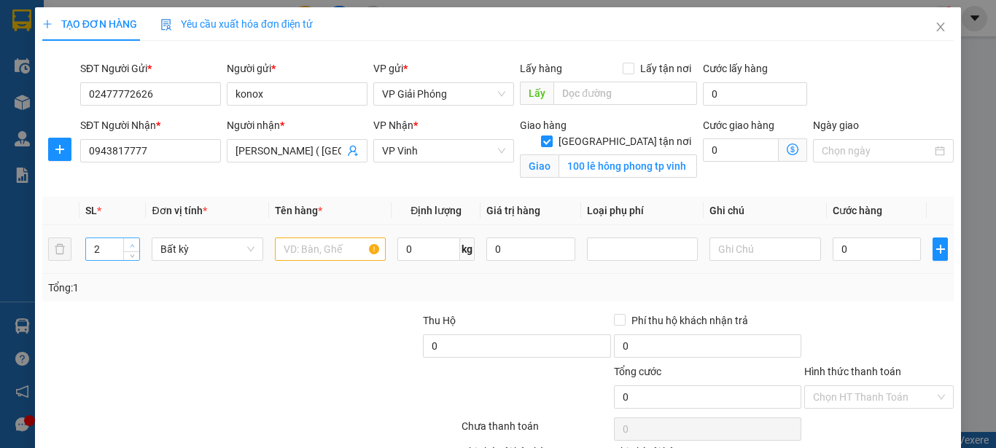
click at [133, 241] on span "up" at bounding box center [132, 245] width 9 height 9
type input "3"
drag, startPoint x: 133, startPoint y: 241, endPoint x: 198, endPoint y: 235, distance: 64.5
click at [136, 241] on span "Increase Value" at bounding box center [131, 243] width 16 height 11
drag, startPoint x: 318, startPoint y: 246, endPoint x: 287, endPoint y: 228, distance: 35.3
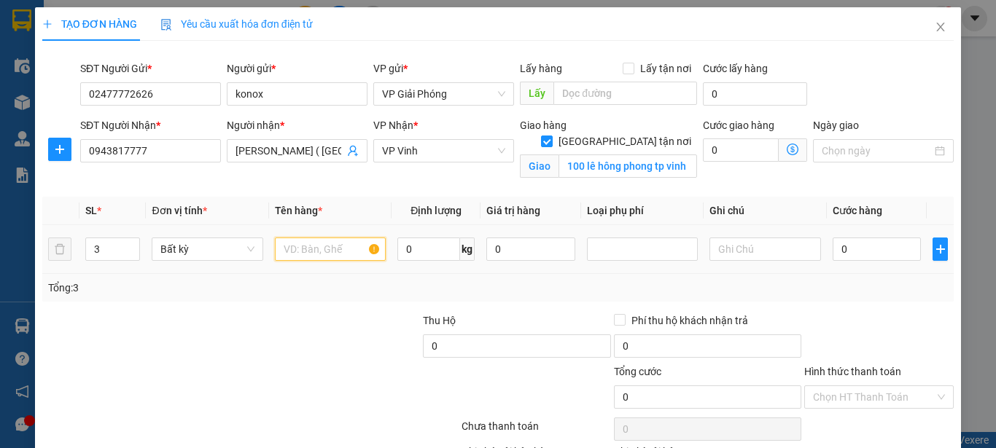
click at [301, 234] on td at bounding box center [330, 249] width 122 height 49
type input "inox"
click at [860, 246] on input "0" at bounding box center [876, 249] width 89 height 23
type input "1"
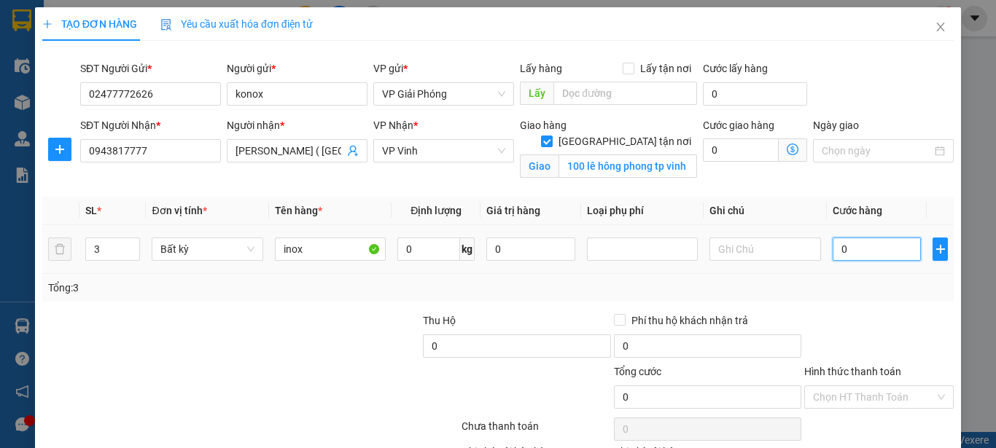
type input "1"
type input "13"
type input "130"
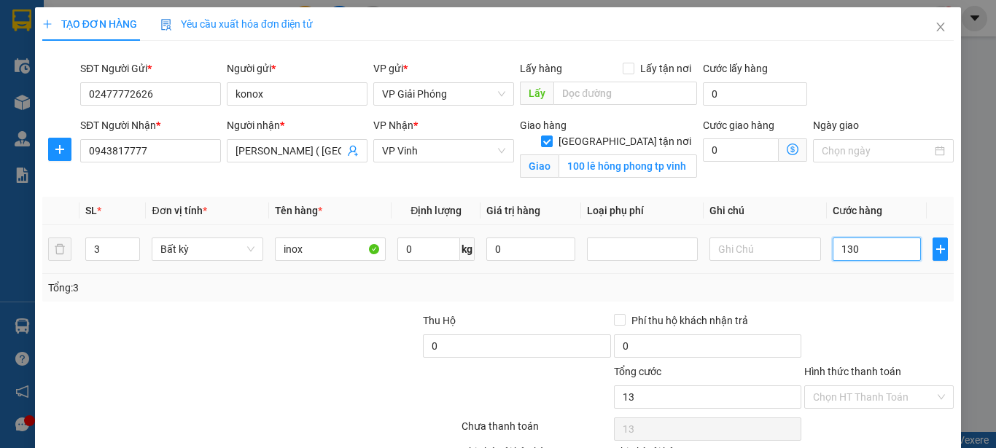
type input "130"
type input "1.300"
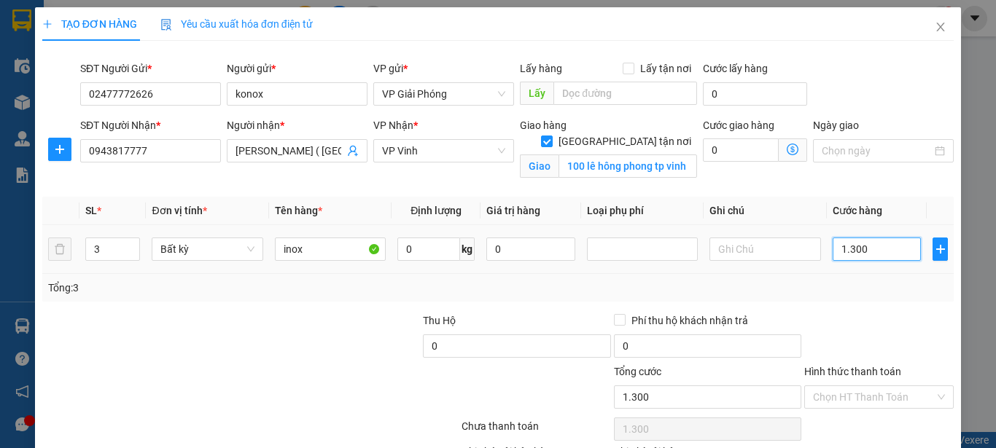
type input "13.000"
type input "130.000"
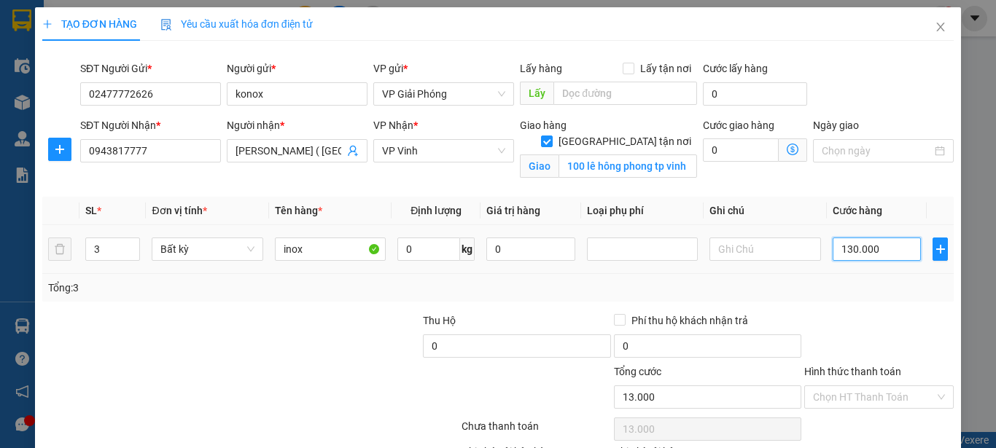
type input "130.000"
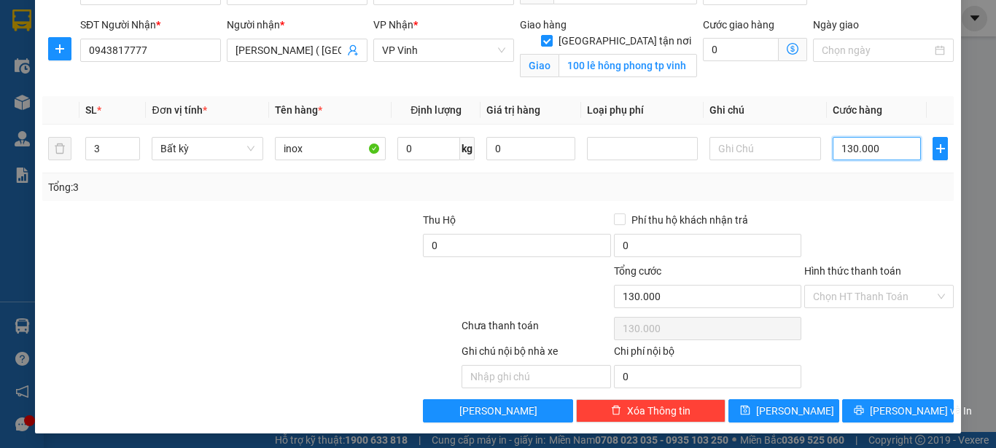
scroll to position [103, 0]
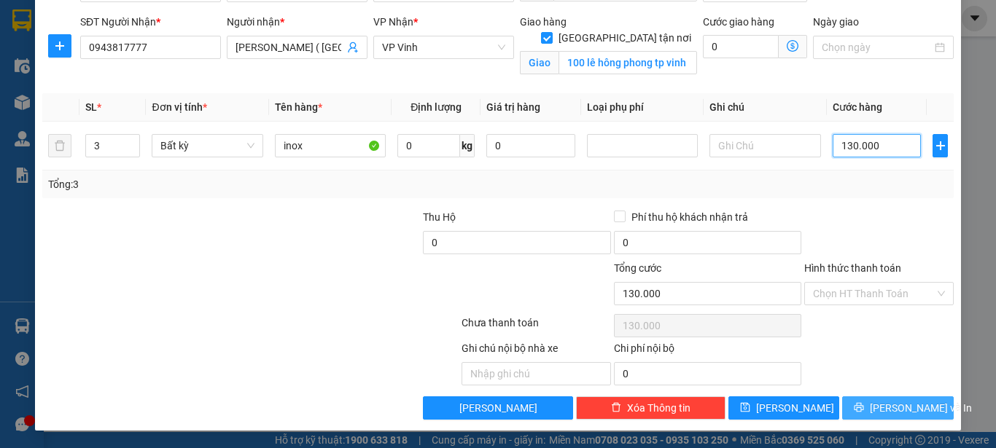
type input "130.000"
drag, startPoint x: 875, startPoint y: 410, endPoint x: 781, endPoint y: 328, distance: 124.4
click at [873, 412] on button "[PERSON_NAME] và In" at bounding box center [898, 408] width 112 height 23
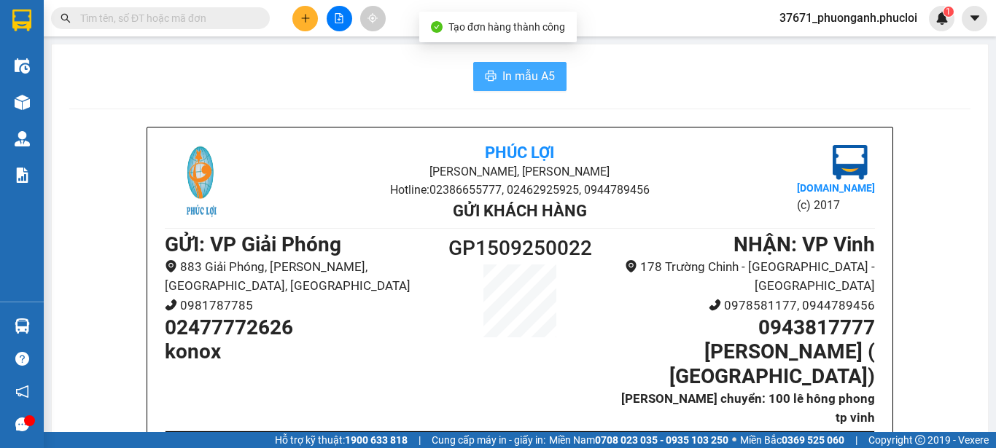
click at [546, 82] on span "In mẫu A5" at bounding box center [528, 76] width 52 height 18
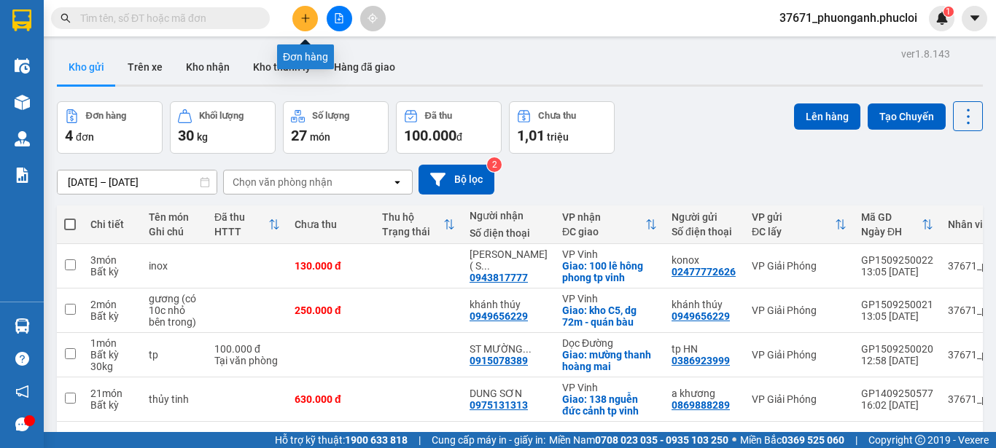
drag, startPoint x: 303, startPoint y: 14, endPoint x: 281, endPoint y: 23, distance: 24.5
click at [291, 20] on div at bounding box center [338, 19] width 109 height 26
click at [309, 17] on icon "plus" at bounding box center [305, 18] width 10 height 10
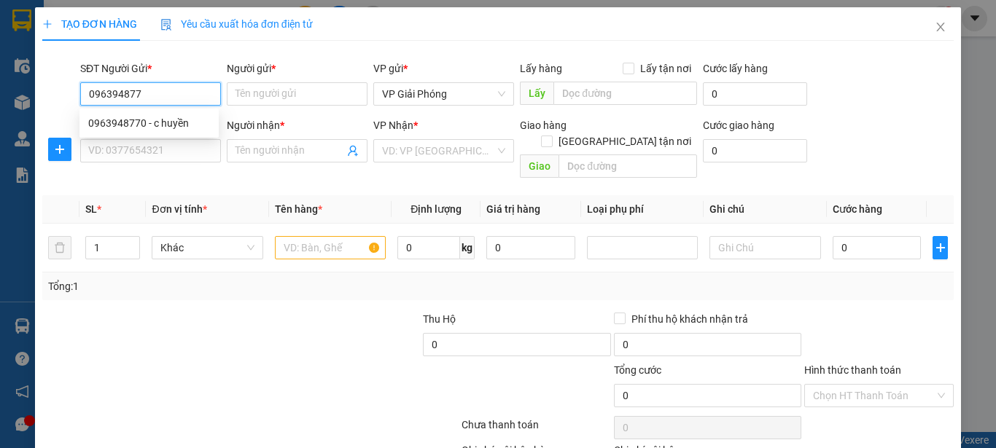
type input "0963948770"
click at [178, 125] on div "0963948770 - c huyền" at bounding box center [149, 123] width 122 height 16
type input "c huyền"
type input "0963948770"
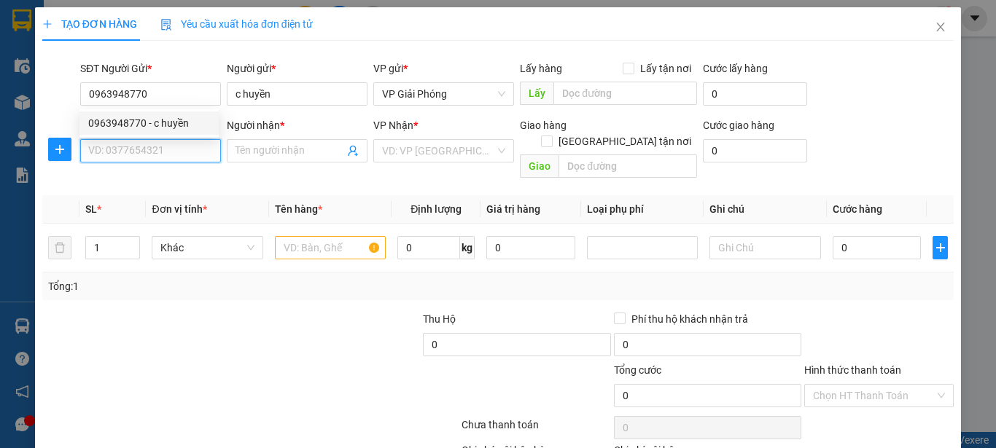
click at [176, 154] on input "SĐT Người Nhận *" at bounding box center [150, 150] width 141 height 23
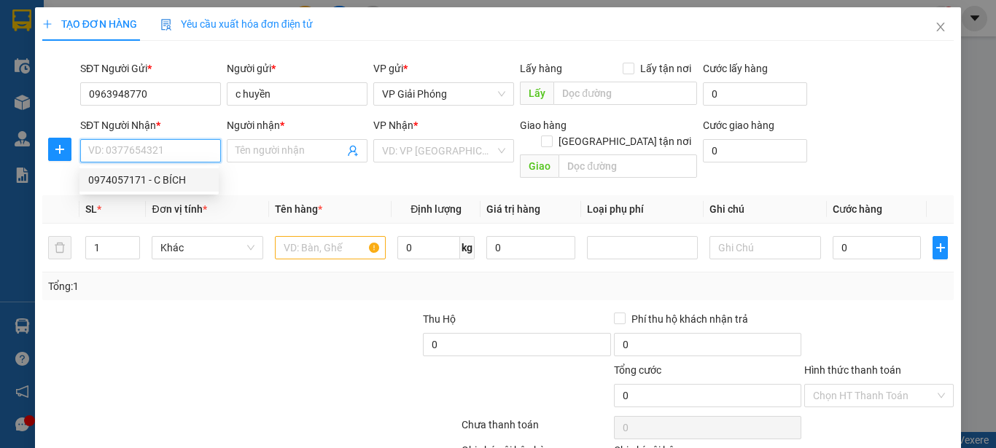
click at [185, 173] on div "0974057171 - C BÍCH" at bounding box center [149, 180] width 122 height 16
type input "0974057171"
type input "C BÍCH"
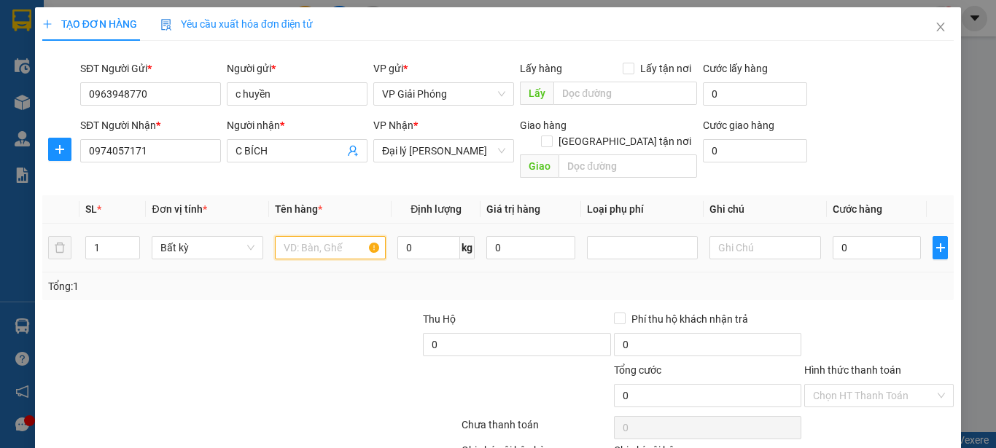
click at [346, 236] on input "text" at bounding box center [330, 247] width 111 height 23
type input "pk"
click at [856, 236] on input "0" at bounding box center [876, 247] width 89 height 23
type input "7"
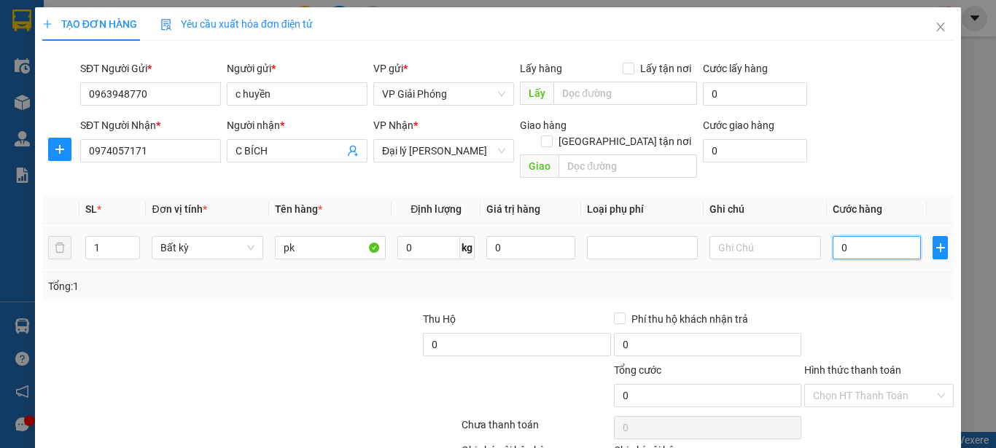
type input "7"
type input "70"
type input "700"
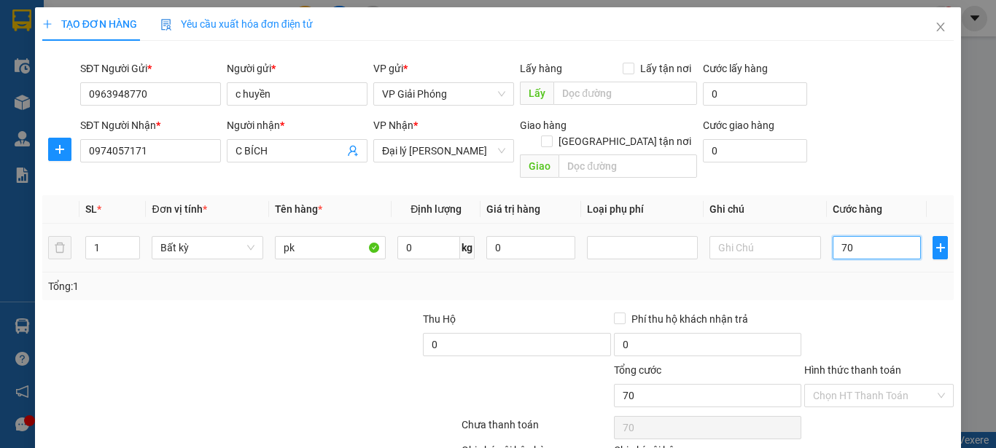
type input "700"
type input "7.000"
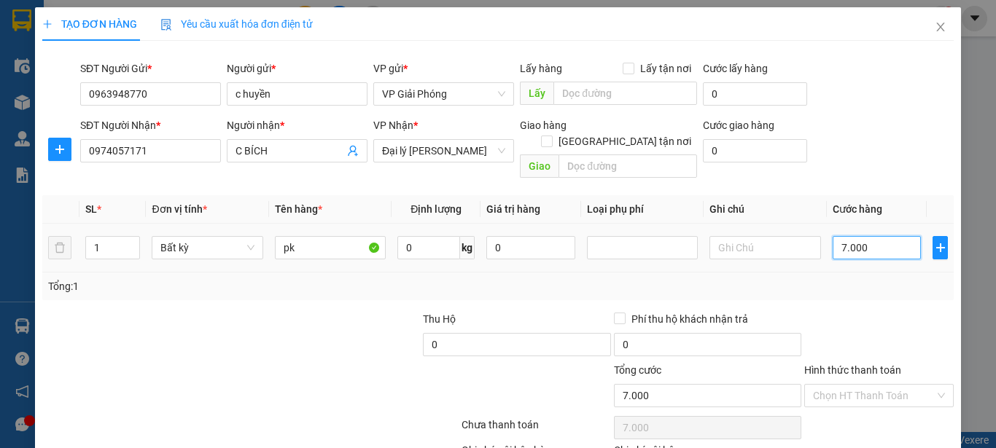
type input "70.000"
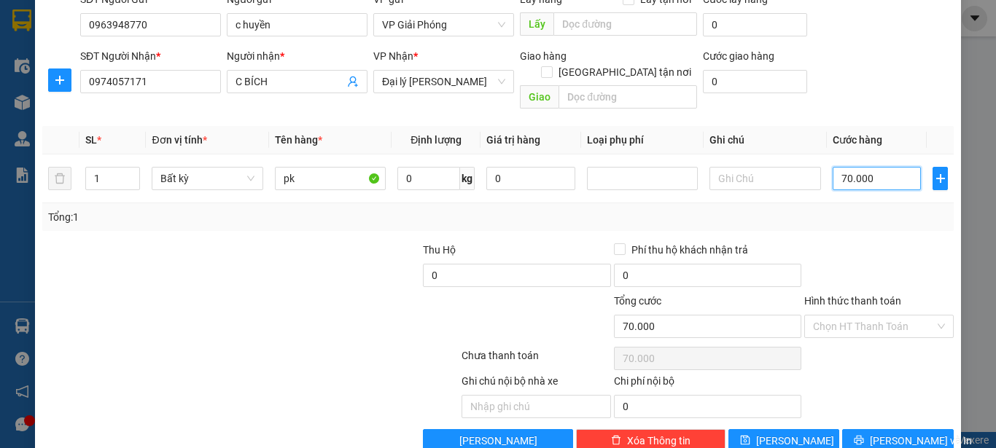
scroll to position [73, 0]
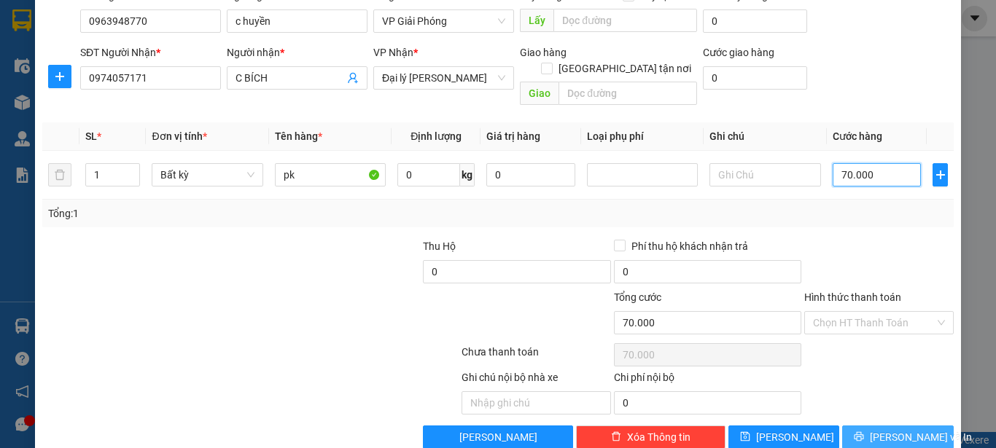
type input "70.000"
click at [872, 426] on button "[PERSON_NAME] và In" at bounding box center [898, 437] width 112 height 23
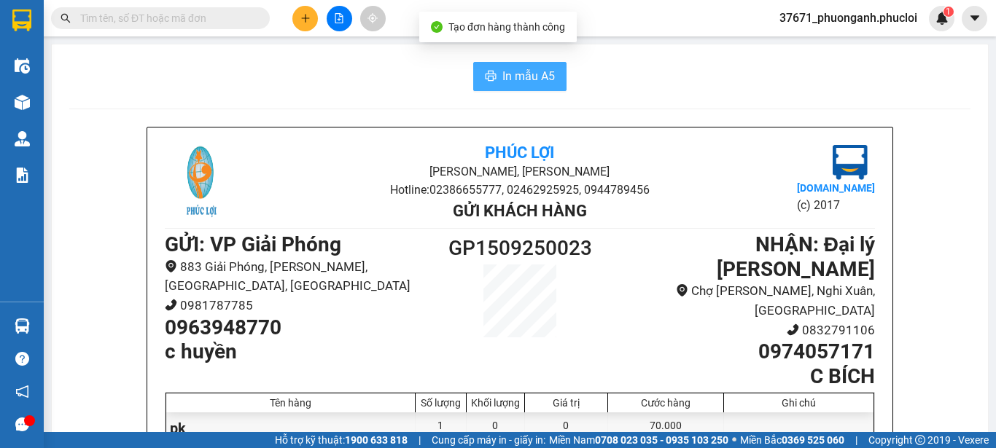
click at [512, 75] on span "In mẫu A5" at bounding box center [528, 76] width 52 height 18
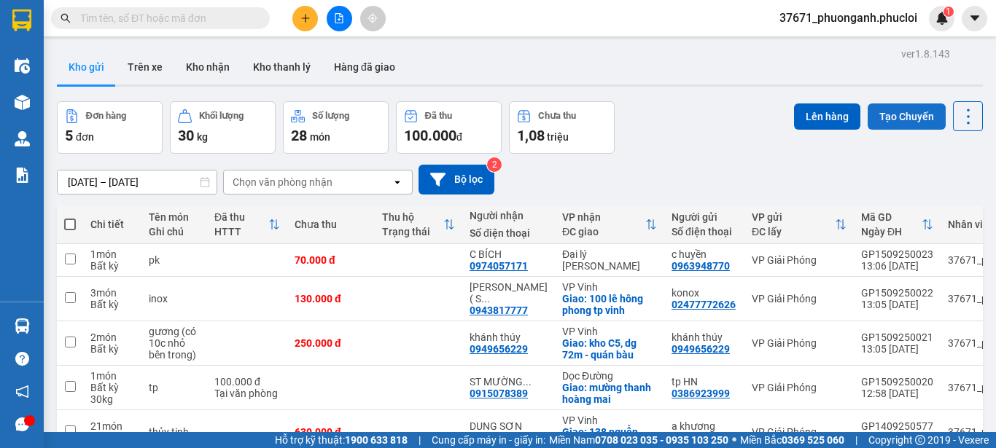
click at [867, 110] on button "Tạo Chuyến" at bounding box center [906, 116] width 78 height 26
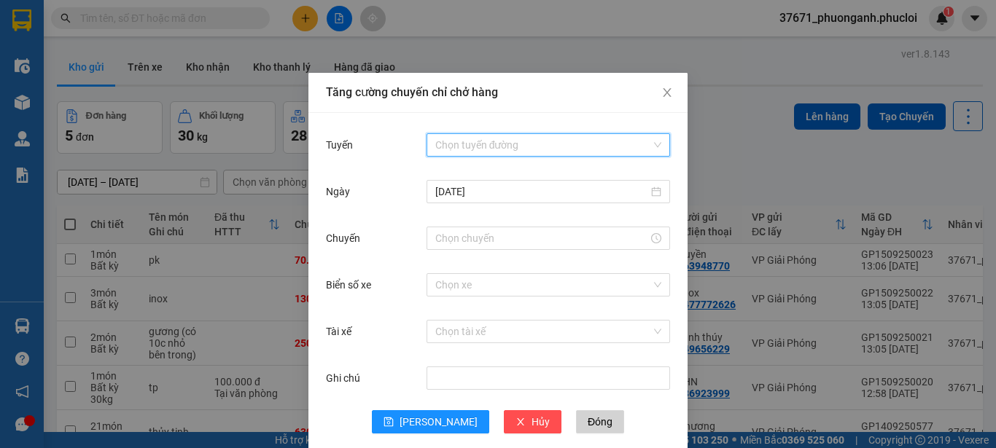
drag, startPoint x: 540, startPoint y: 148, endPoint x: 536, endPoint y: 187, distance: 38.8
click at [540, 149] on input "Tuyến" at bounding box center [543, 145] width 216 height 22
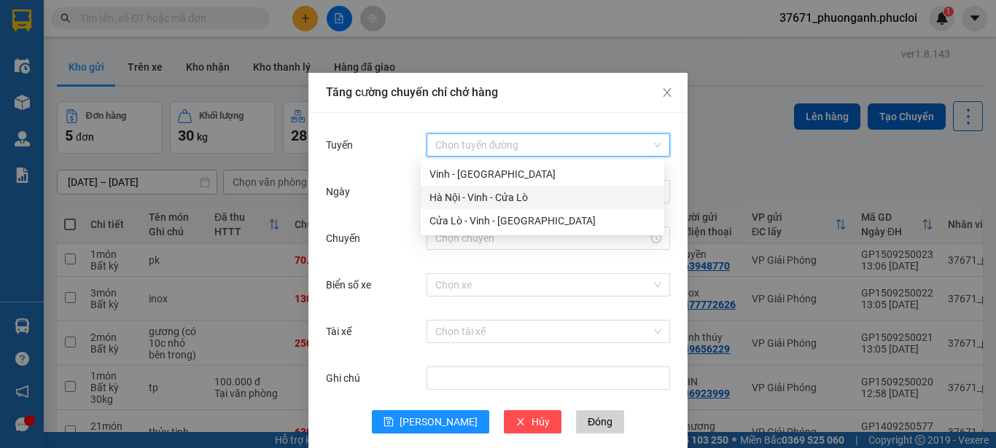
click at [532, 204] on div "Hà Nội - Vinh - Cửa Lò" at bounding box center [542, 198] width 226 height 16
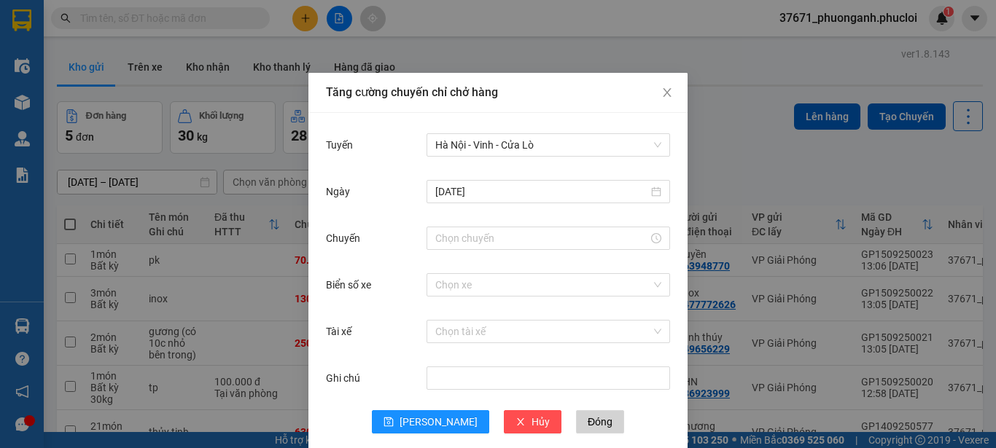
click at [526, 224] on div at bounding box center [547, 238] width 243 height 29
click at [510, 246] on div at bounding box center [547, 238] width 243 height 23
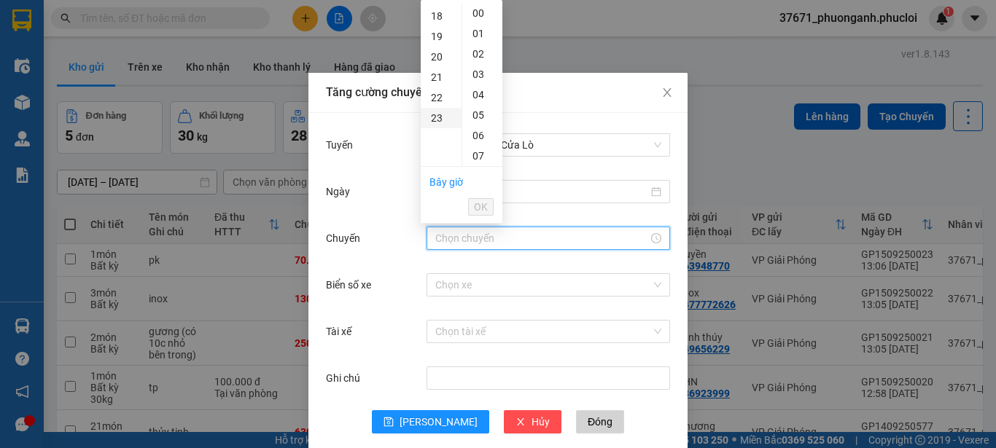
click at [436, 120] on div "23" at bounding box center [441, 118] width 41 height 20
type input "23:00"
click at [472, 207] on button "OK" at bounding box center [481, 206] width 26 height 17
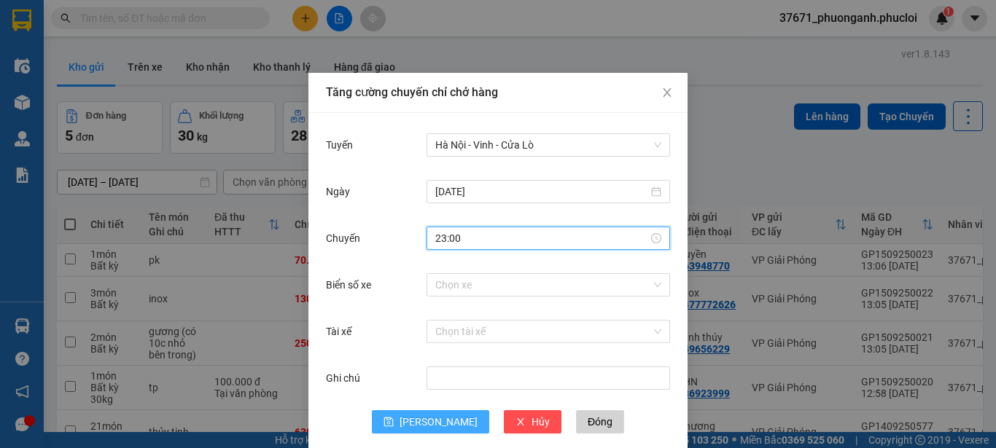
click at [434, 416] on span "[PERSON_NAME]" at bounding box center [438, 422] width 78 height 16
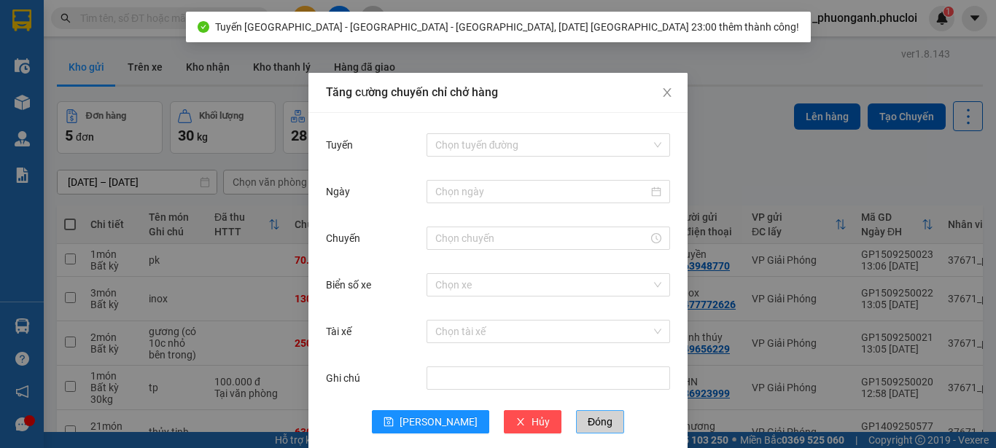
click at [578, 420] on button "Đóng" at bounding box center [600, 421] width 48 height 23
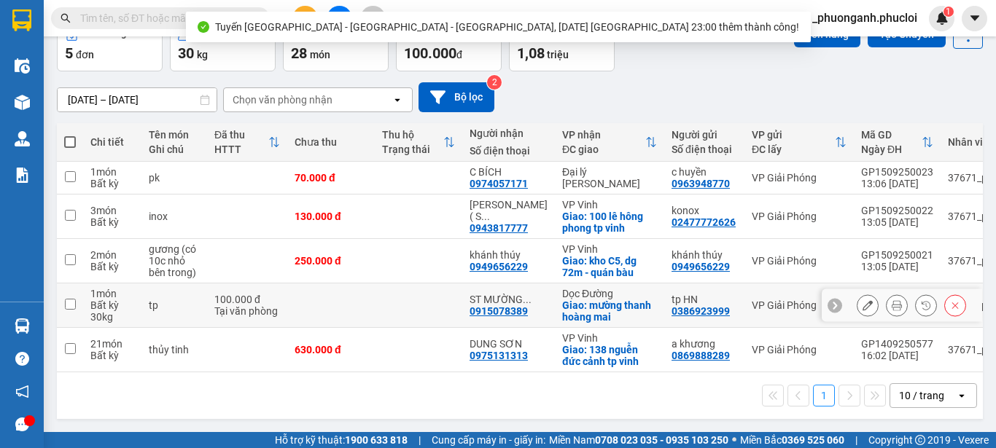
scroll to position [88, 0]
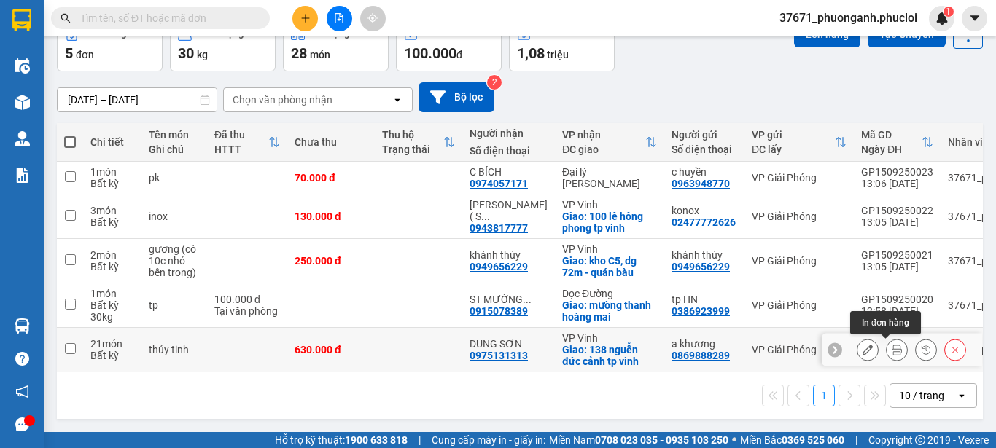
click at [891, 348] on icon at bounding box center [896, 350] width 10 height 10
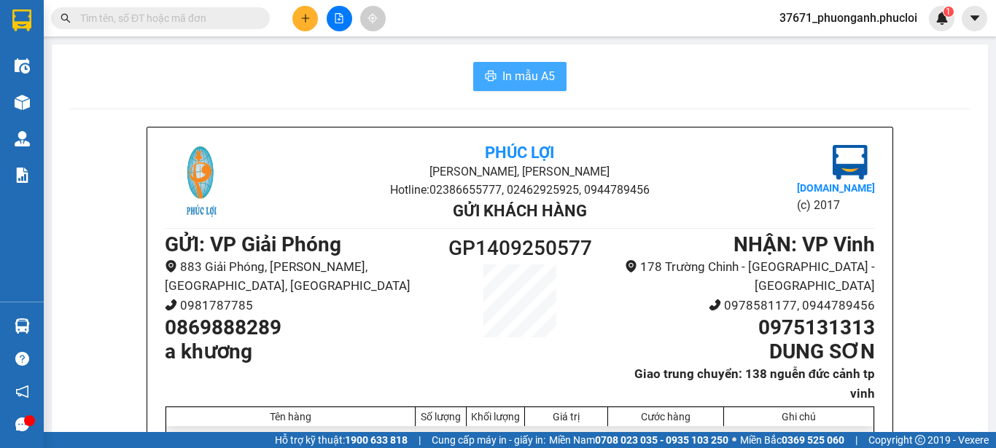
click at [554, 79] on button "In mẫu A5" at bounding box center [519, 76] width 93 height 29
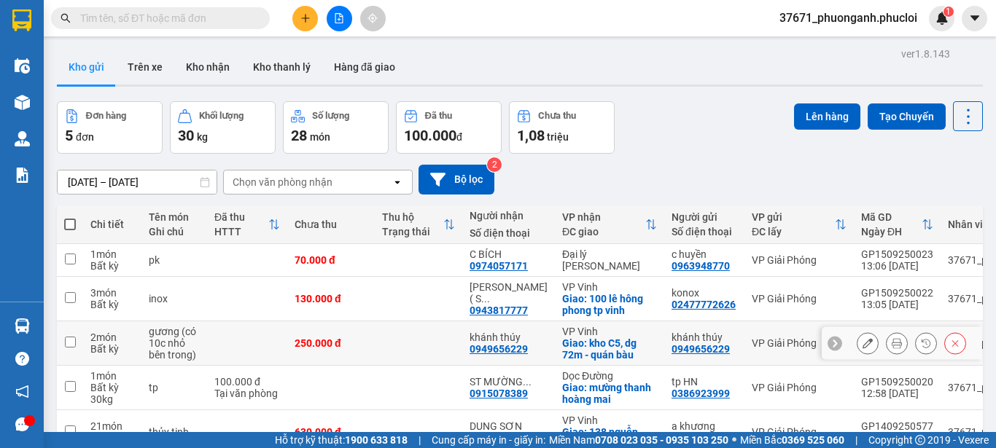
scroll to position [73, 0]
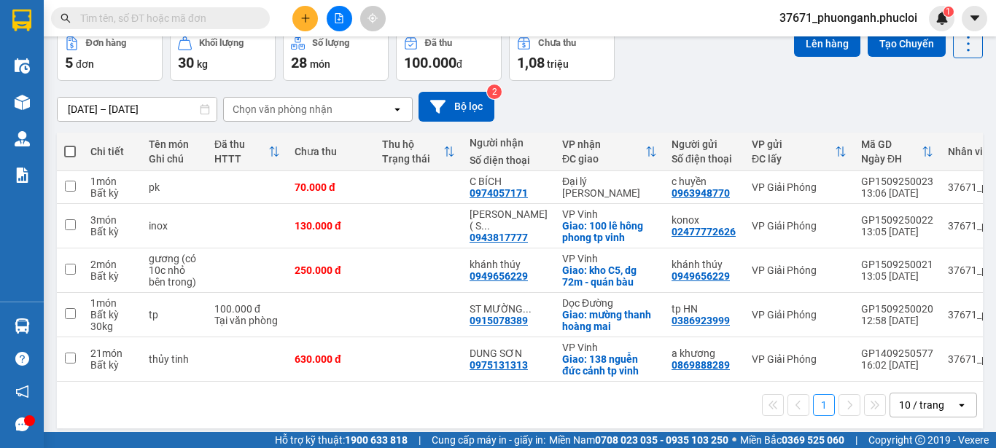
click at [340, 12] on button at bounding box center [340, 19] width 26 height 26
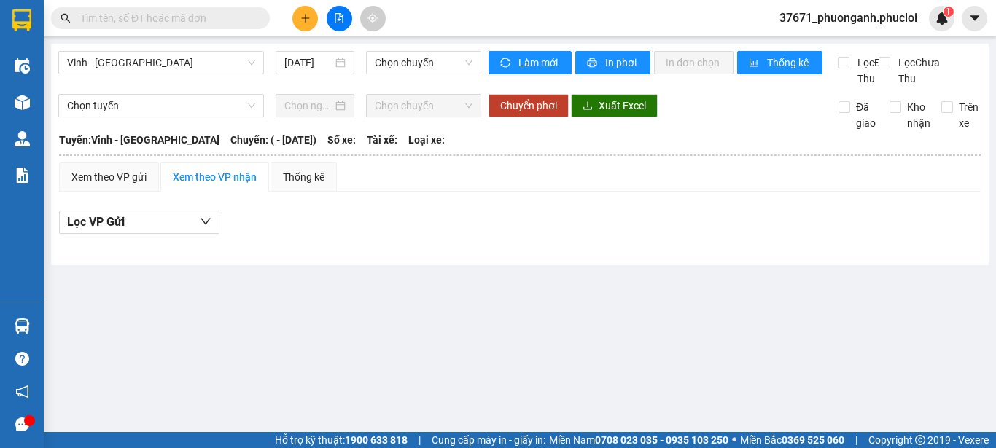
click at [203, 74] on div "Vinh - [GEOGRAPHIC_DATA] [DATE] Chọn chuyến" at bounding box center [269, 69] width 423 height 36
click at [203, 70] on span "Vinh - [GEOGRAPHIC_DATA]" at bounding box center [161, 63] width 188 height 22
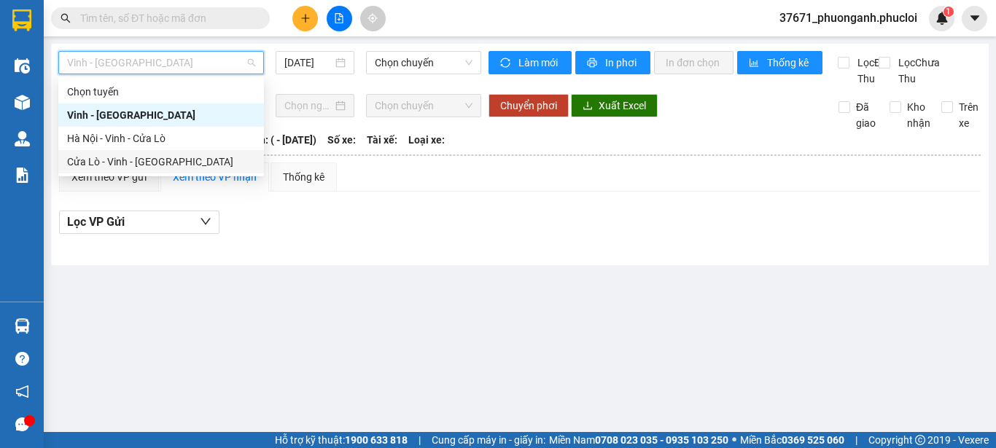
click at [204, 163] on div "Cửa Lò - Vinh - [GEOGRAPHIC_DATA]" at bounding box center [161, 162] width 188 height 16
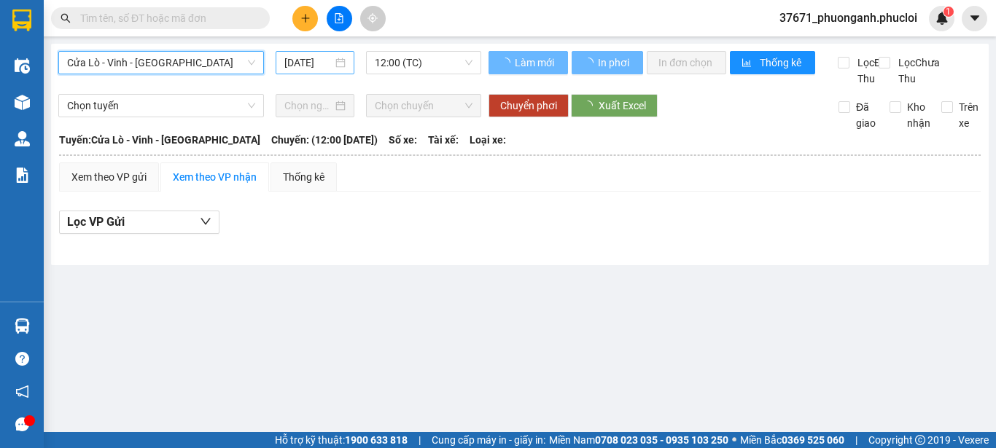
click at [322, 69] on input "[DATE]" at bounding box center [308, 63] width 48 height 16
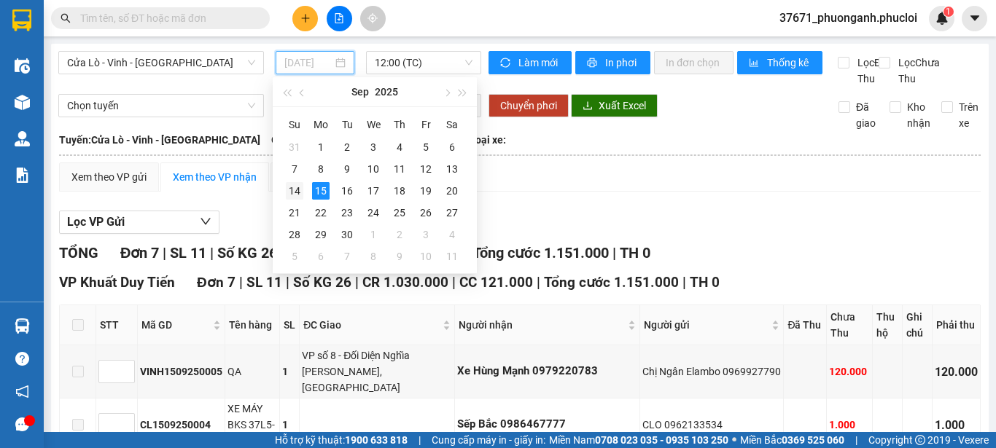
click at [292, 192] on div "14" at bounding box center [294, 190] width 17 height 17
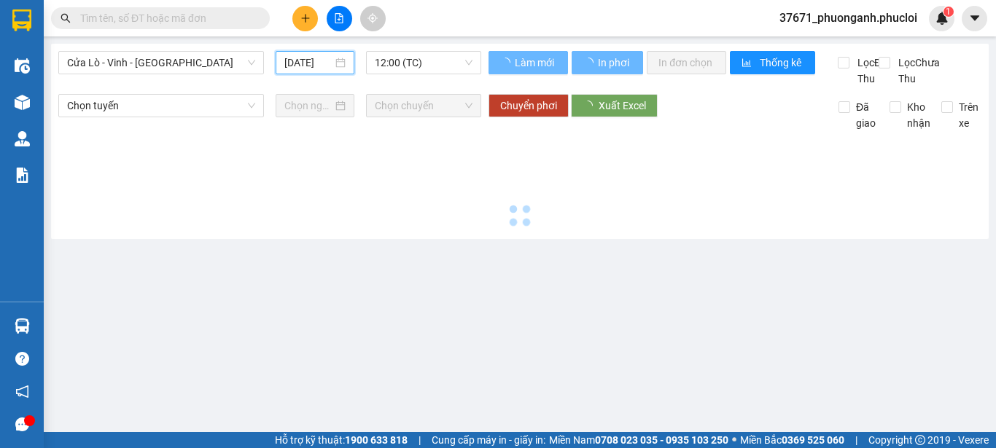
type input "[DATE]"
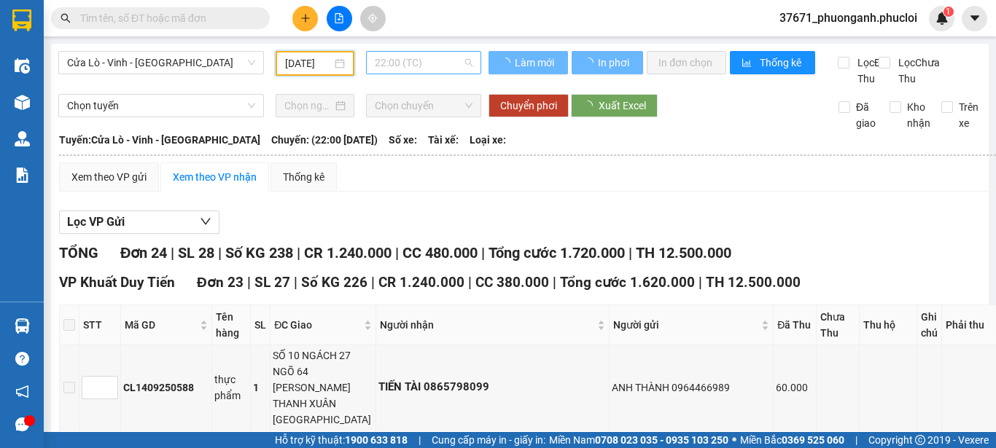
click at [390, 69] on span "22:00 (TC)" at bounding box center [424, 63] width 98 height 22
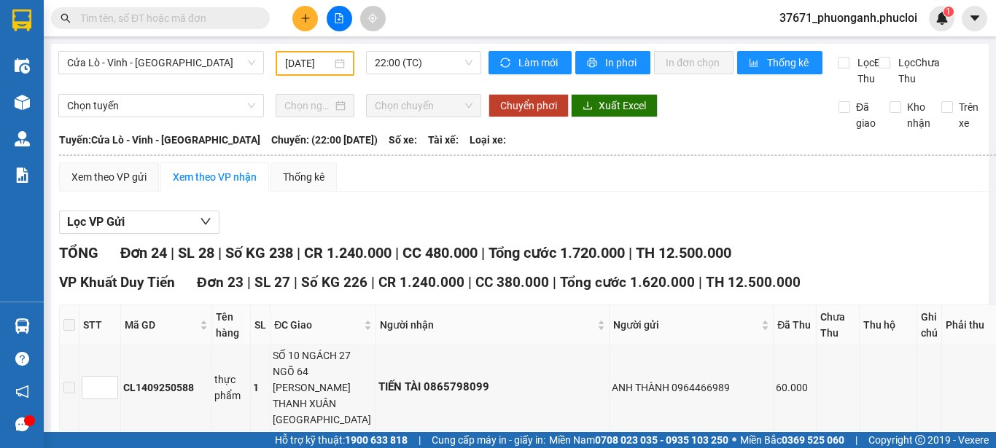
click at [760, 189] on div "Xem theo VP gửi Xem theo VP nhận Thống kê" at bounding box center [533, 177] width 948 height 29
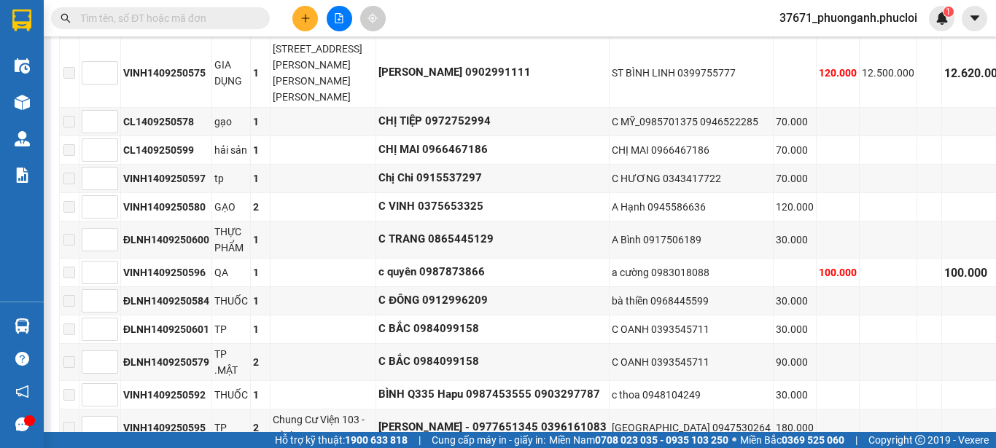
scroll to position [1075, 0]
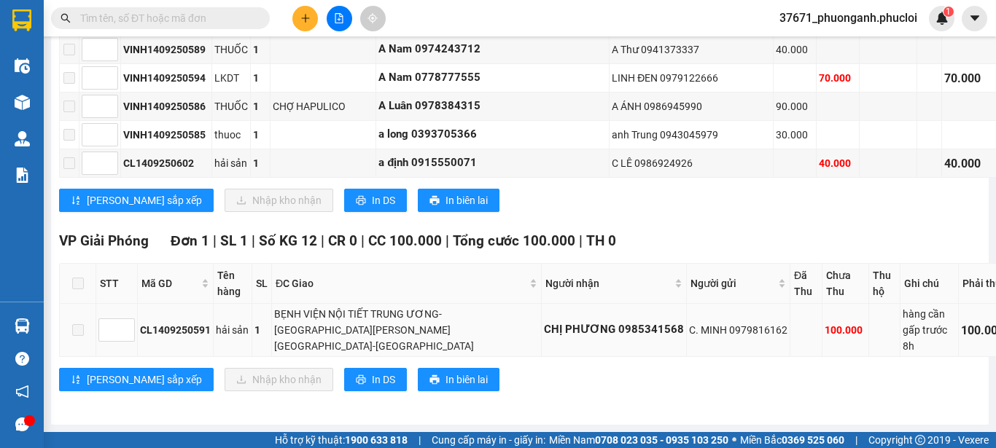
click at [166, 333] on div "CL1409250591" at bounding box center [175, 330] width 71 height 16
click at [167, 336] on div "CL1409250591" at bounding box center [175, 330] width 71 height 16
copy div "CL1409250591"
click at [211, 17] on input "text" at bounding box center [166, 18] width 172 height 16
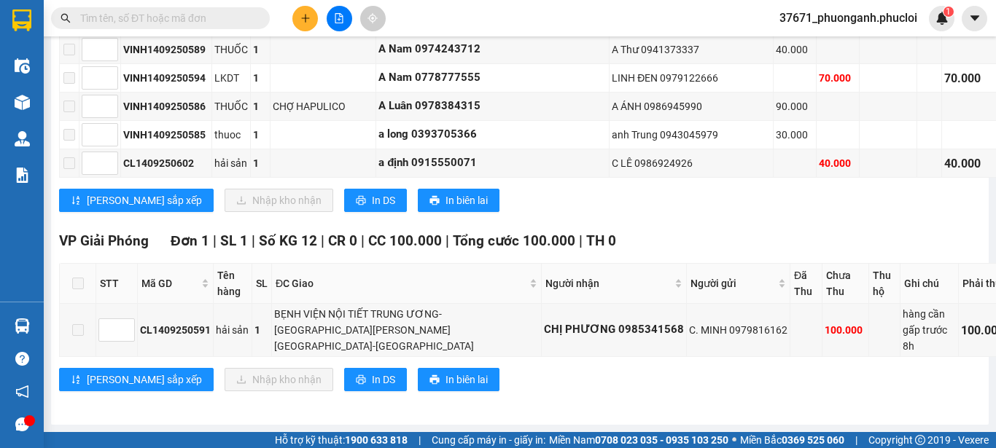
paste input "CL1409250591"
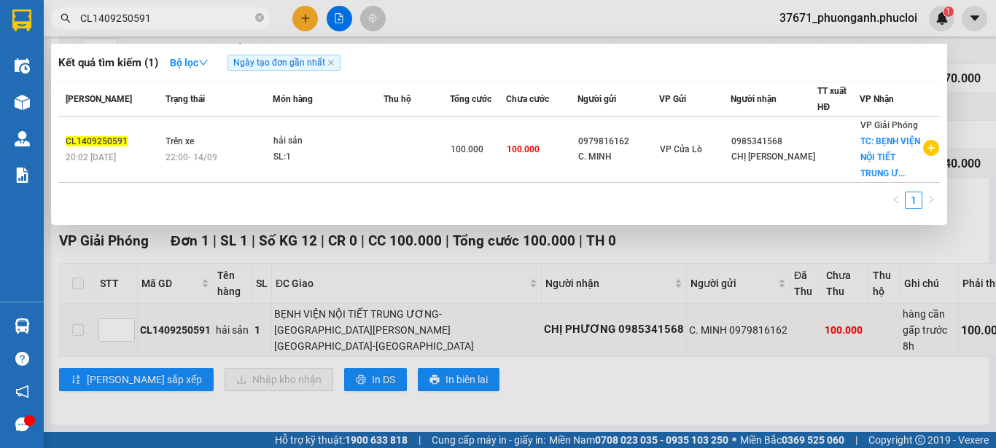
type input "CL1409250591"
click at [436, 129] on td at bounding box center [416, 150] width 66 height 66
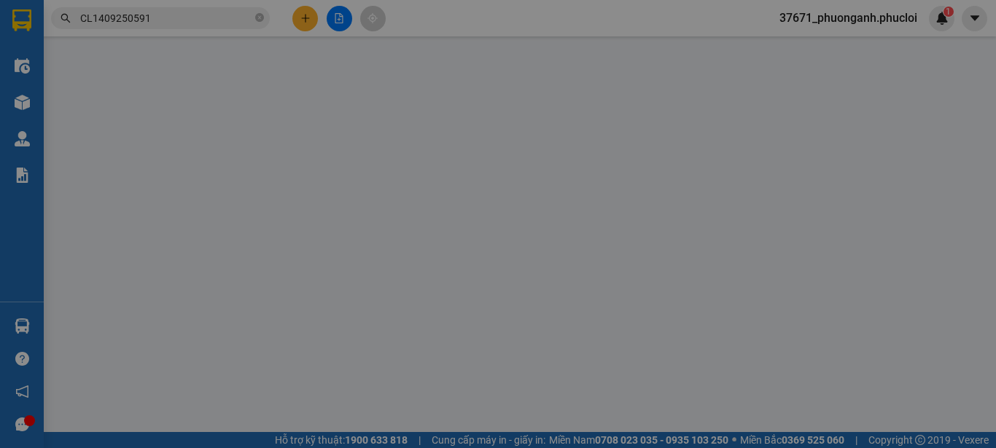
type input "0979816162"
type input "C. MINH"
type input "0985341568"
type input "CHỊ [PERSON_NAME]"
checkbox input "true"
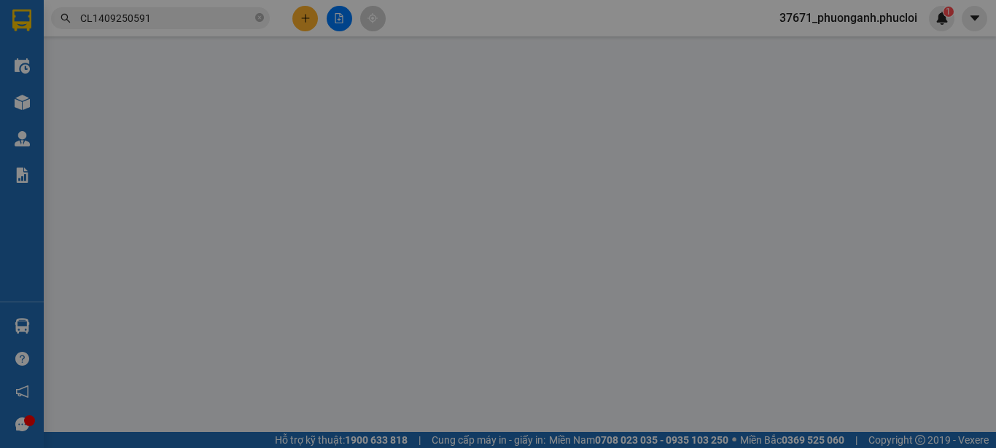
type input "BẸNH VIỆN NỘI TIẾT TRUNG ƯƠNG-[GEOGRAPHIC_DATA][PERSON_NAME] [GEOGRAPHIC_DATA]-…"
type input "100.000"
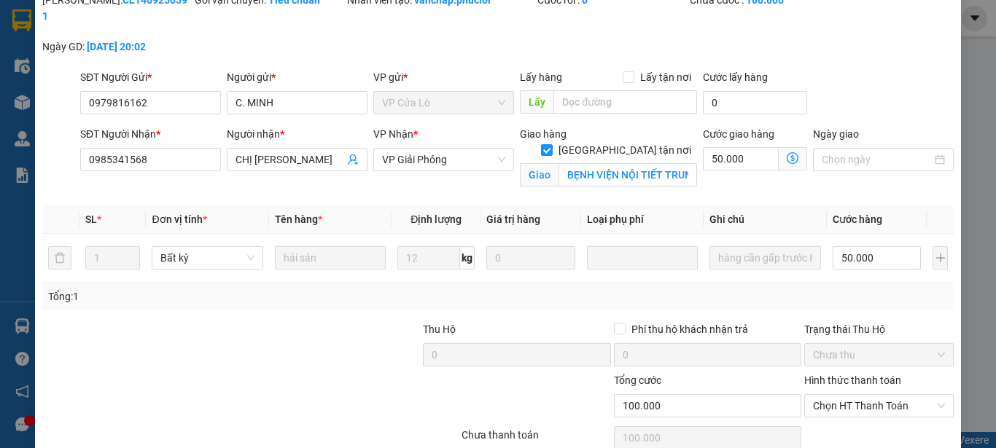
scroll to position [176, 0]
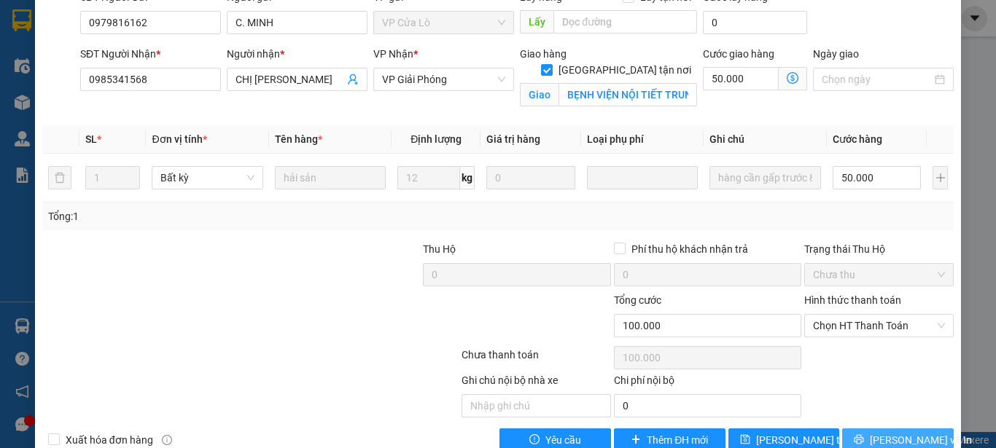
drag, startPoint x: 869, startPoint y: 404, endPoint x: 995, endPoint y: 279, distance: 177.3
click at [870, 429] on button "[PERSON_NAME] và In" at bounding box center [898, 440] width 112 height 23
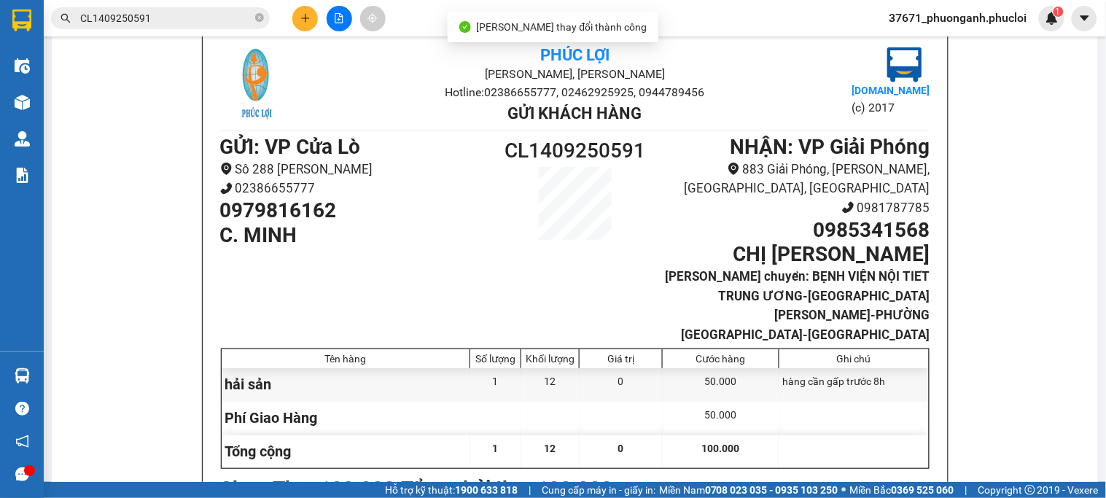
scroll to position [98, 0]
click at [178, 15] on input "CL1409250591" at bounding box center [166, 18] width 172 height 16
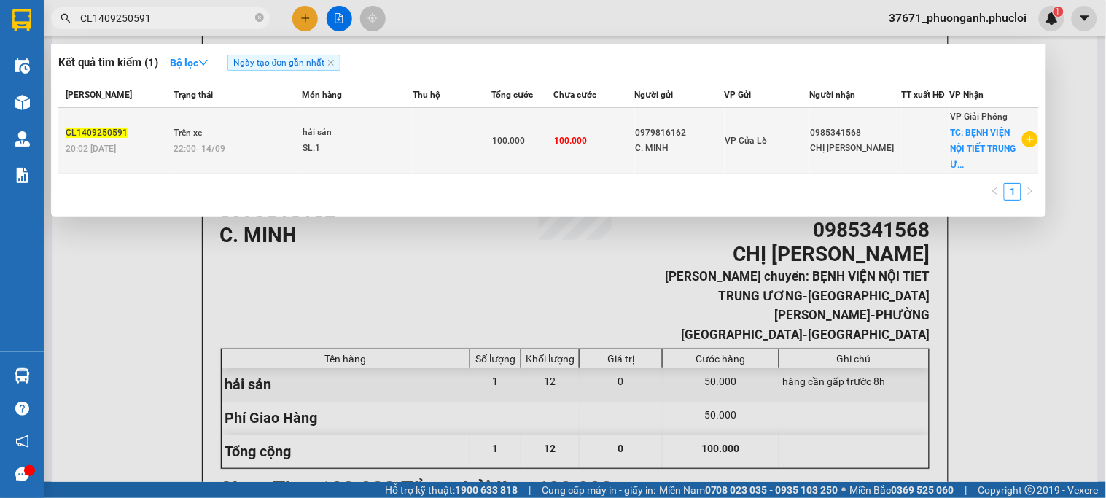
click at [411, 146] on div "SL: 1" at bounding box center [356, 149] width 109 height 16
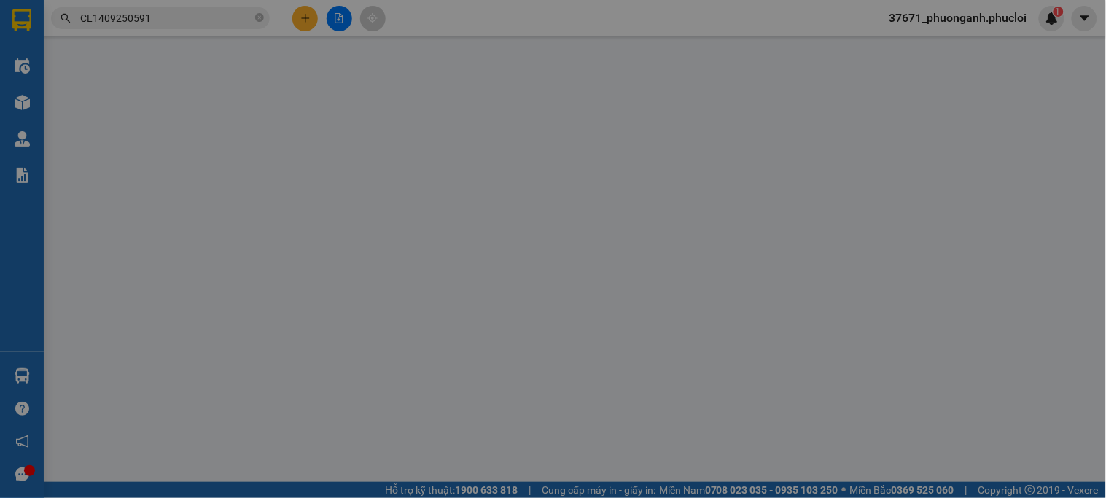
type input "0979816162"
type input "C. MINH"
type input "0985341568"
type input "CHỊ [PERSON_NAME]"
checkbox input "true"
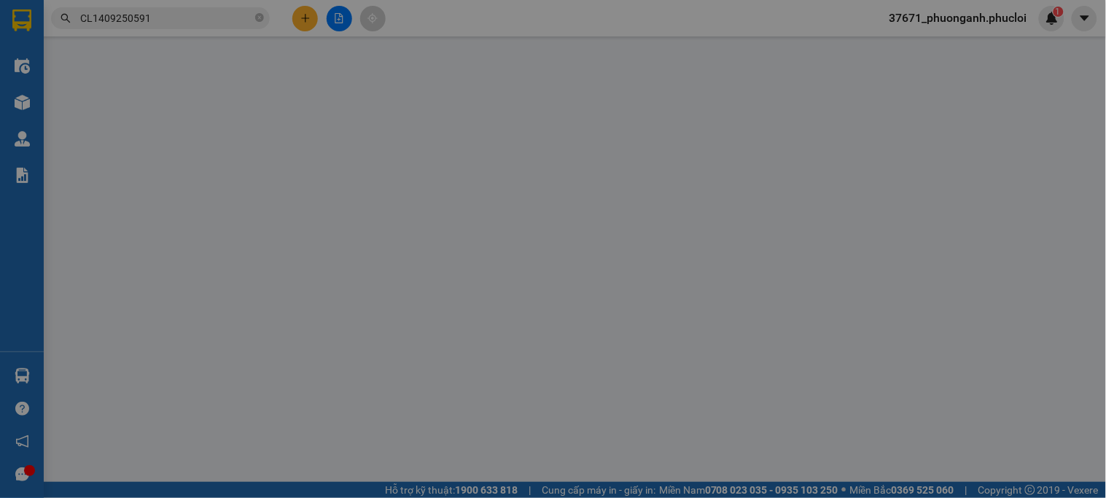
type input "BẸNH VIỆN NỘI TIẾT TRUNG ƯƠNG-[GEOGRAPHIC_DATA][PERSON_NAME] [GEOGRAPHIC_DATA]-…"
type input "100.000"
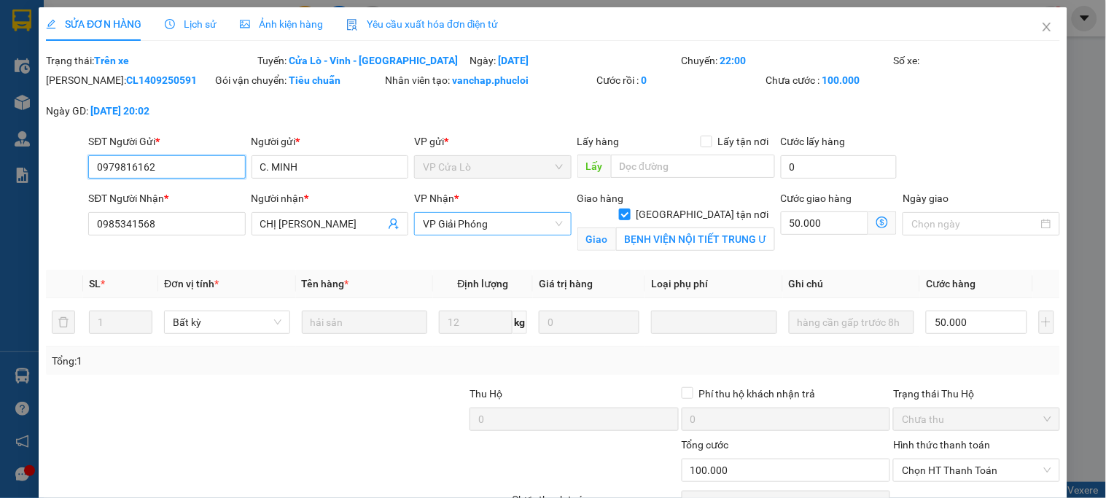
click at [501, 219] on span "VP Giải Phóng" at bounding box center [492, 224] width 139 height 22
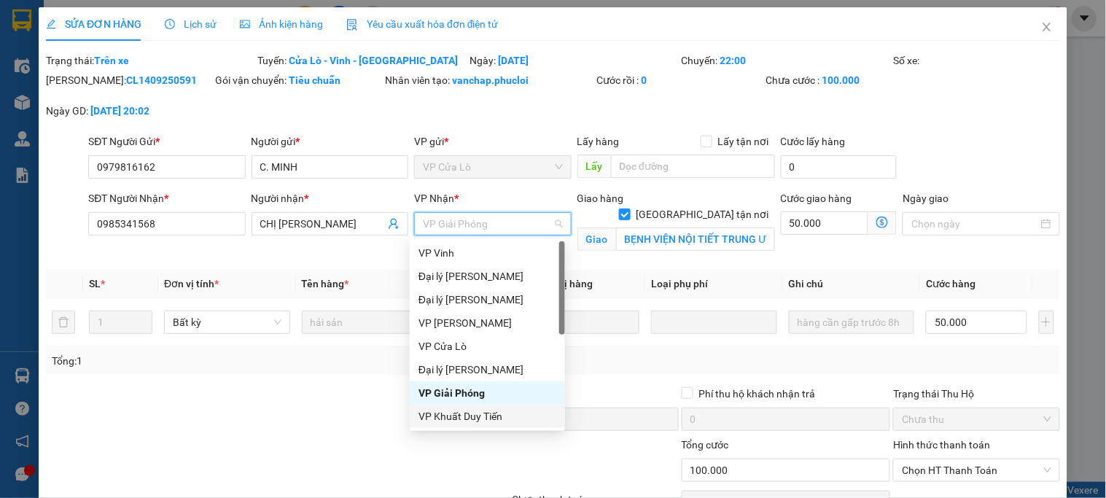
click at [485, 424] on div "VP Khuất Duy Tiến" at bounding box center [487, 416] width 155 height 23
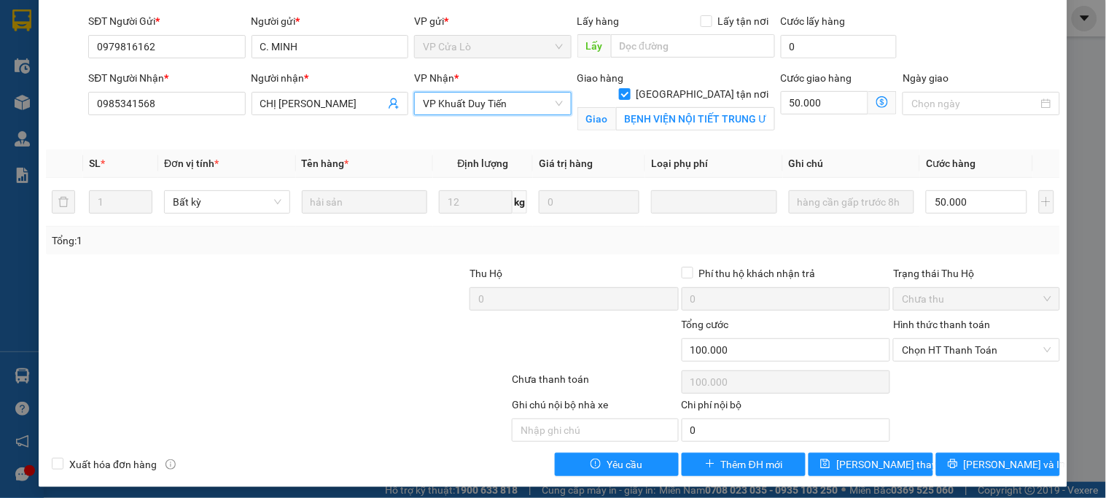
scroll to position [126, 0]
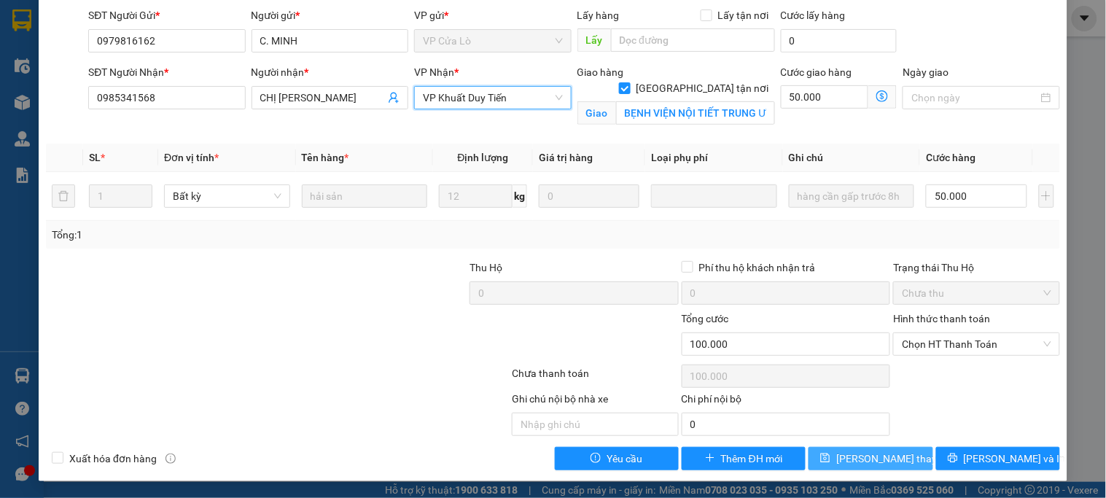
click at [889, 448] on span "[PERSON_NAME] thay đổi" at bounding box center [894, 458] width 117 height 16
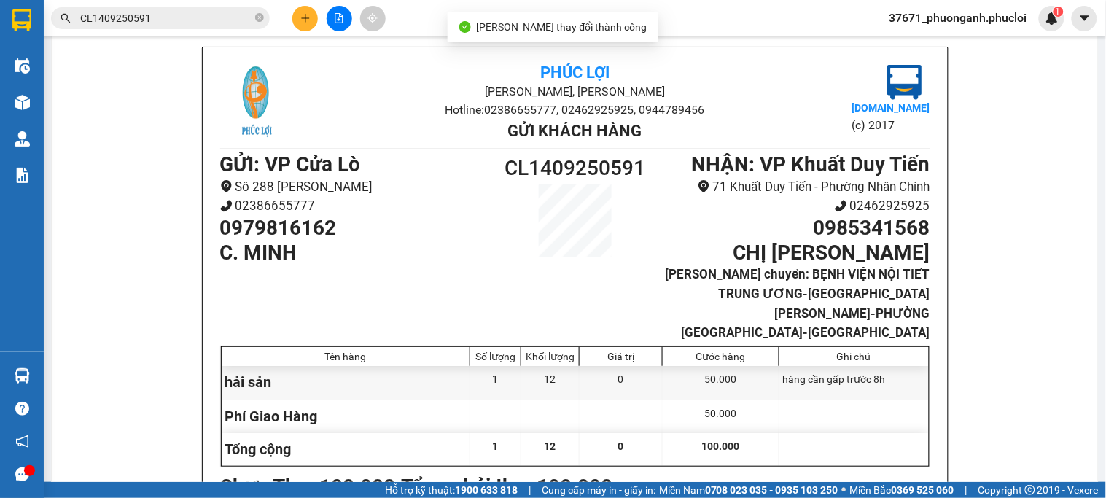
scroll to position [81, 0]
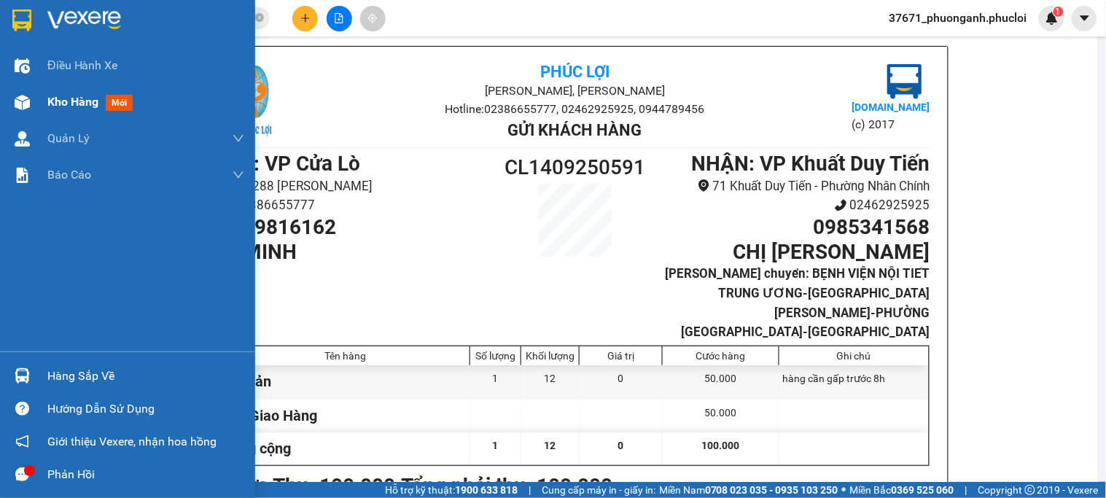
click at [2, 100] on div "Kho hàng mới" at bounding box center [127, 102] width 255 height 36
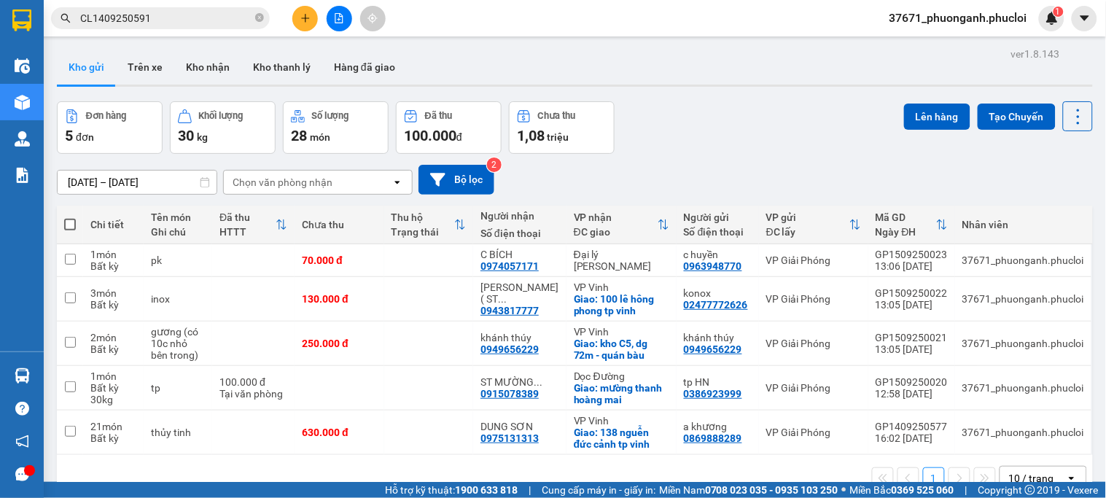
click at [652, 85] on div at bounding box center [575, 86] width 1036 height 2
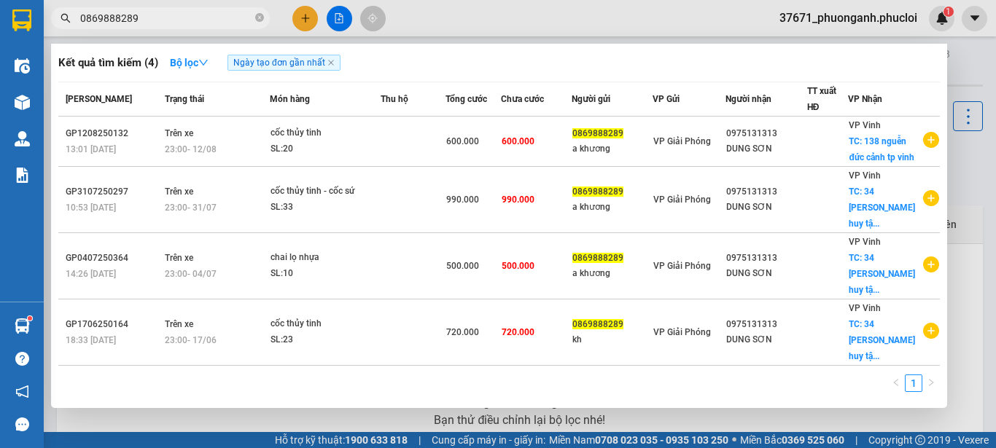
click at [203, 26] on input "0869888289" at bounding box center [166, 18] width 172 height 16
click at [203, 23] on input "0869888289" at bounding box center [166, 18] width 172 height 16
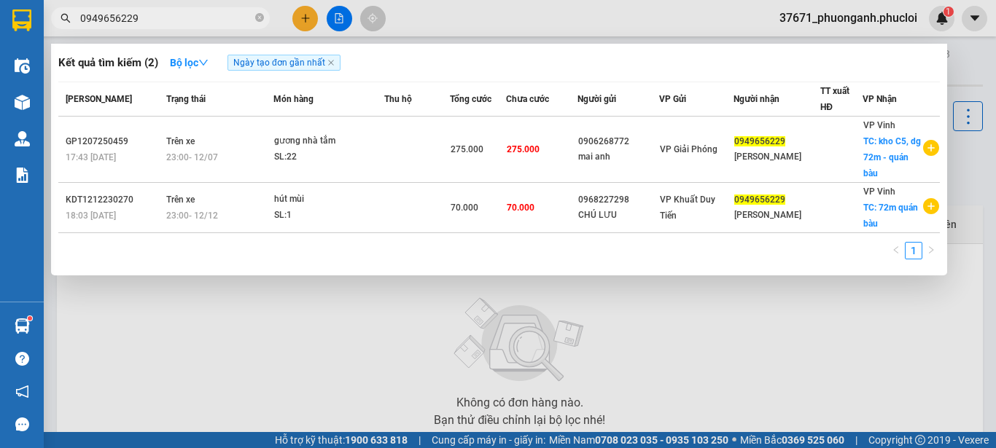
type input "0949656229"
